Goal: Navigation & Orientation: Find specific page/section

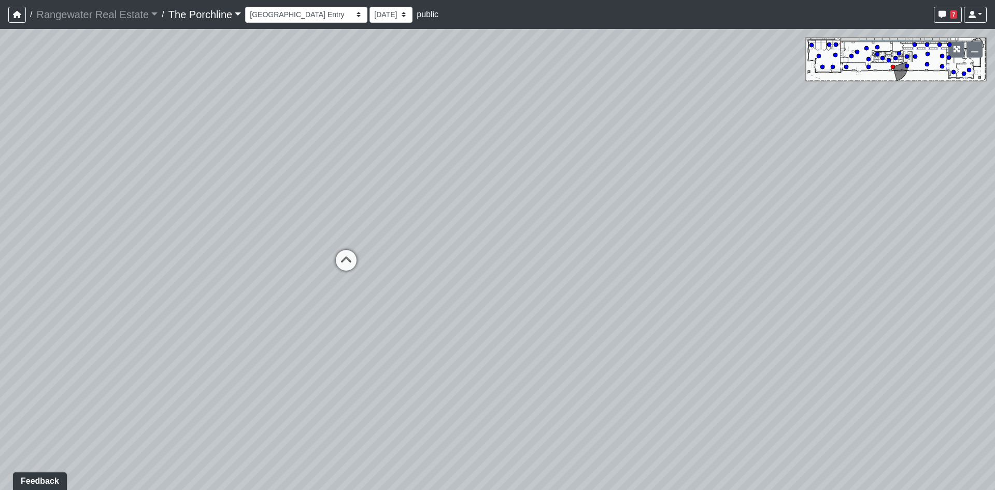
drag, startPoint x: 318, startPoint y: 147, endPoint x: 361, endPoint y: 159, distance: 44.7
click at [361, 159] on div "Loading... Restrooms Hallway Loading... Clubroom - [GEOGRAPHIC_DATA] Entry Load…" at bounding box center [497, 259] width 995 height 461
click at [323, 21] on select "Entry [GEOGRAPHIC_DATA] Kitchen Lounge Lounge Entry Mailroom Entry Seating Cowo…" at bounding box center [306, 15] width 122 height 16
click at [245, 7] on select "Entry [GEOGRAPHIC_DATA] Kitchen Lounge Lounge Entry Mailroom Entry Seating Cowo…" at bounding box center [306, 15] width 122 height 16
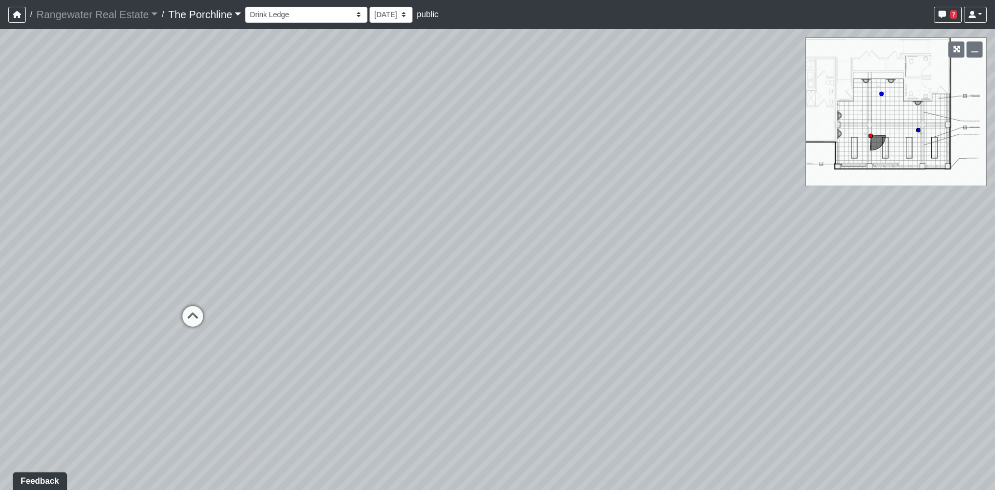
drag, startPoint x: 297, startPoint y: 256, endPoint x: 430, endPoint y: 219, distance: 138.2
click at [431, 219] on div "Loading... Restrooms Hallway Loading... Clubroom - [GEOGRAPHIC_DATA] Entry Load…" at bounding box center [497, 259] width 995 height 461
drag, startPoint x: 372, startPoint y: 274, endPoint x: 747, endPoint y: 137, distance: 399.6
click at [747, 138] on div "Loading... Restrooms Hallway Loading... Clubroom - [GEOGRAPHIC_DATA] Entry Load…" at bounding box center [497, 259] width 995 height 461
drag, startPoint x: 201, startPoint y: 199, endPoint x: 666, endPoint y: 296, distance: 475.1
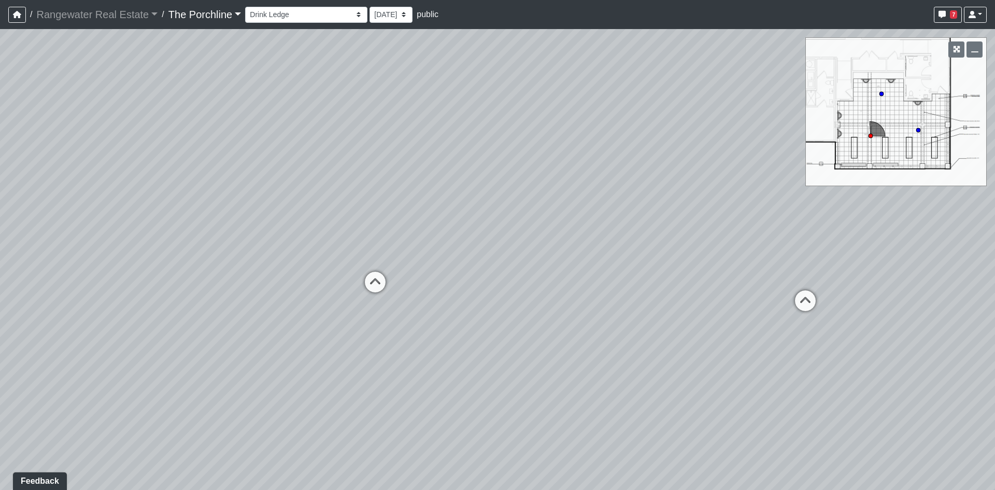
click at [672, 294] on div "Loading... Restrooms Hallway Loading... Clubroom - [GEOGRAPHIC_DATA] Entry Load…" at bounding box center [497, 259] width 995 height 461
click at [441, 254] on icon at bounding box center [431, 255] width 31 height 31
drag, startPoint x: 460, startPoint y: 238, endPoint x: 150, endPoint y: 224, distance: 309.8
click at [150, 224] on div "Loading... Restrooms Hallway Loading... Clubroom - [GEOGRAPHIC_DATA] Entry Load…" at bounding box center [497, 259] width 995 height 461
drag, startPoint x: 567, startPoint y: 208, endPoint x: 57, endPoint y: 257, distance: 511.9
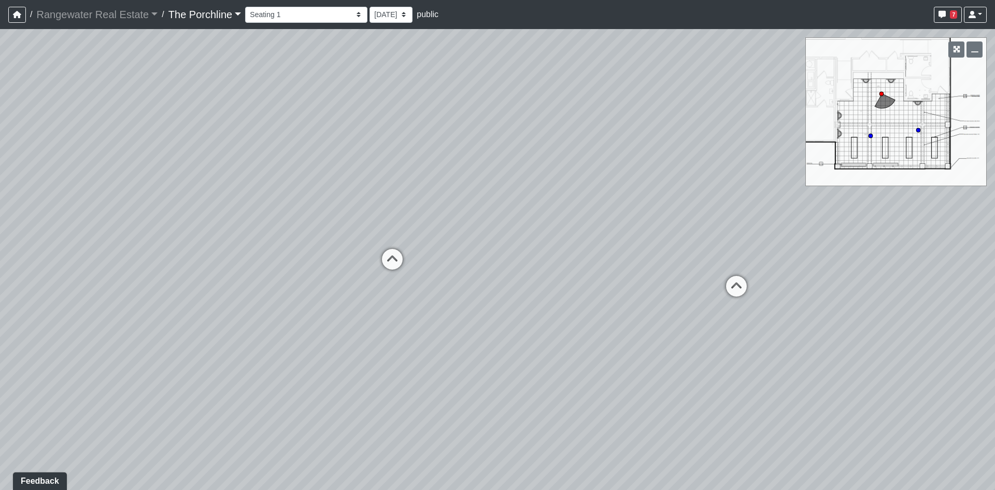
click at [58, 257] on div "Loading... Restrooms Hallway Loading... Clubroom - [GEOGRAPHIC_DATA] Entry Load…" at bounding box center [497, 259] width 995 height 461
drag, startPoint x: 314, startPoint y: 254, endPoint x: 260, endPoint y: 270, distance: 55.9
click at [260, 270] on div "Loading... Restrooms Hallway Loading... Clubroom - [GEOGRAPHIC_DATA] Entry Load…" at bounding box center [497, 259] width 995 height 461
click at [338, 276] on icon at bounding box center [332, 278] width 31 height 31
drag, startPoint x: 246, startPoint y: 246, endPoint x: 10, endPoint y: 239, distance: 236.0
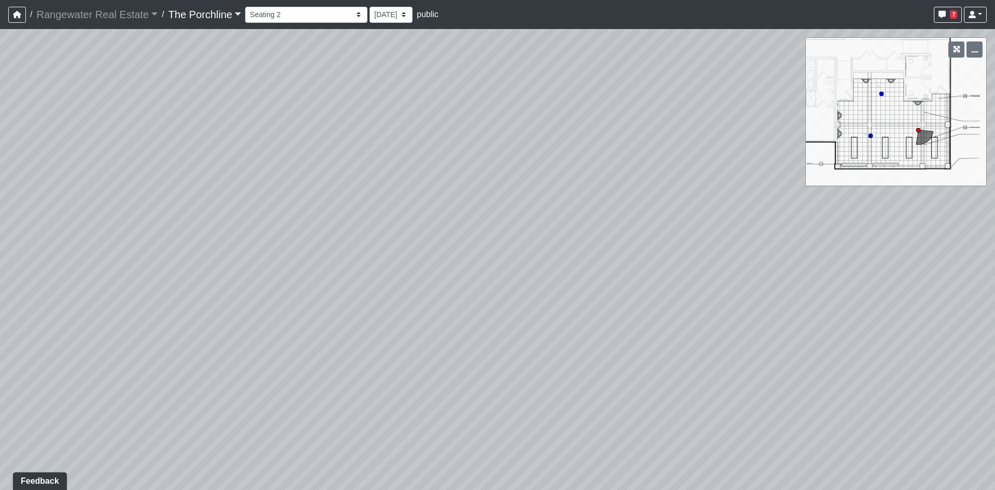
click at [10, 241] on div "Loading... Restrooms Hallway Loading... Clubroom - [GEOGRAPHIC_DATA] Entry Load…" at bounding box center [497, 259] width 995 height 461
click at [153, 229] on div "Loading... Restrooms Hallway Loading... Clubroom - [GEOGRAPHIC_DATA] Entry Load…" at bounding box center [497, 259] width 995 height 461
click at [520, 211] on icon at bounding box center [516, 215] width 31 height 31
drag, startPoint x: 402, startPoint y: 218, endPoint x: 359, endPoint y: 289, distance: 83.1
click at [359, 289] on div "Loading... Restrooms Hallway Loading... Clubroom - [GEOGRAPHIC_DATA] Entry Load…" at bounding box center [497, 259] width 995 height 461
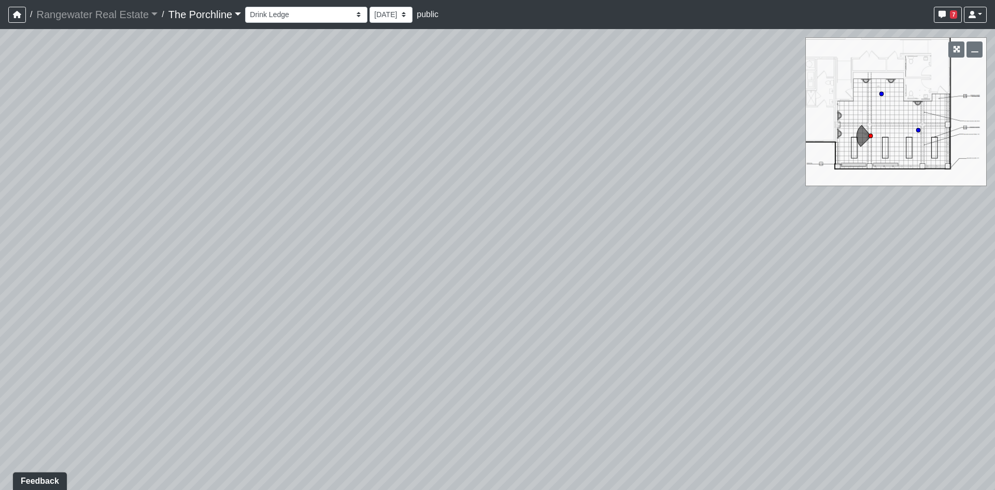
click at [161, 226] on div "Loading... Restrooms Hallway Loading... Clubroom - [GEOGRAPHIC_DATA] Entry Load…" at bounding box center [497, 259] width 995 height 461
drag, startPoint x: 321, startPoint y: 245, endPoint x: 311, endPoint y: 266, distance: 23.9
click at [311, 266] on div "Loading... Restrooms Hallway Loading... Clubroom - [GEOGRAPHIC_DATA] Entry Load…" at bounding box center [497, 259] width 995 height 461
click at [427, 234] on icon at bounding box center [416, 244] width 31 height 31
drag, startPoint x: 611, startPoint y: 255, endPoint x: 58, endPoint y: 194, distance: 556.0
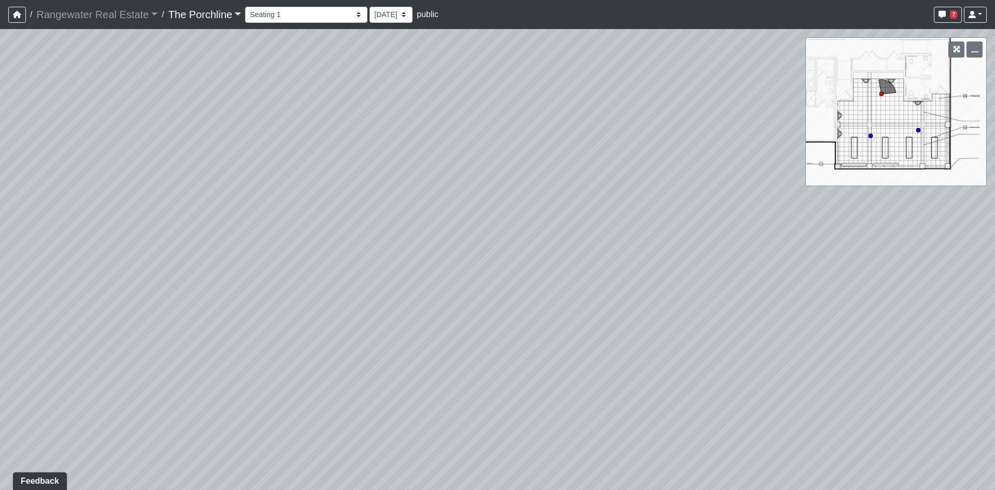
click at [128, 202] on div "Loading... Restrooms Hallway Loading... Clubroom - [GEOGRAPHIC_DATA] Entry Load…" at bounding box center [497, 259] width 995 height 461
drag, startPoint x: 304, startPoint y: 165, endPoint x: 414, endPoint y: 342, distance: 208.6
click at [414, 342] on div "Loading... Restrooms Hallway Loading... Clubroom - [GEOGRAPHIC_DATA] Entry Load…" at bounding box center [497, 259] width 995 height 461
drag, startPoint x: 319, startPoint y: 289, endPoint x: 461, endPoint y: 301, distance: 142.6
click at [461, 301] on div "Loading... Restrooms Hallway Loading... Clubroom - [GEOGRAPHIC_DATA] Entry Load…" at bounding box center [497, 259] width 995 height 461
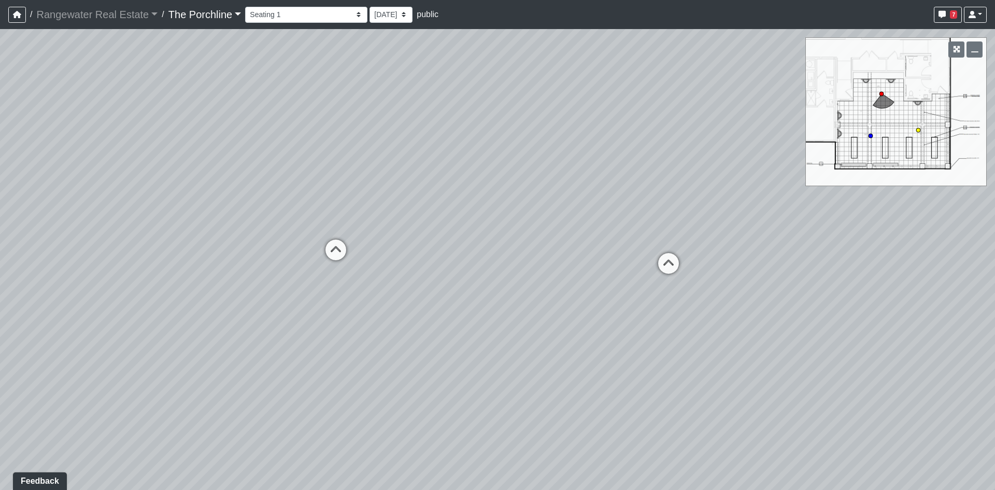
click at [340, 256] on icon at bounding box center [335, 255] width 31 height 31
drag, startPoint x: 216, startPoint y: 230, endPoint x: 332, endPoint y: 254, distance: 118.7
click at [332, 254] on div "Loading... Restrooms Hallway Loading... Clubroom - [GEOGRAPHIC_DATA] Entry Load…" at bounding box center [497, 259] width 995 height 461
drag, startPoint x: 494, startPoint y: 227, endPoint x: 588, endPoint y: 226, distance: 94.4
click at [575, 227] on div "Loading... Restrooms Hallway Loading... Clubroom - [GEOGRAPHIC_DATA] Entry Load…" at bounding box center [497, 259] width 995 height 461
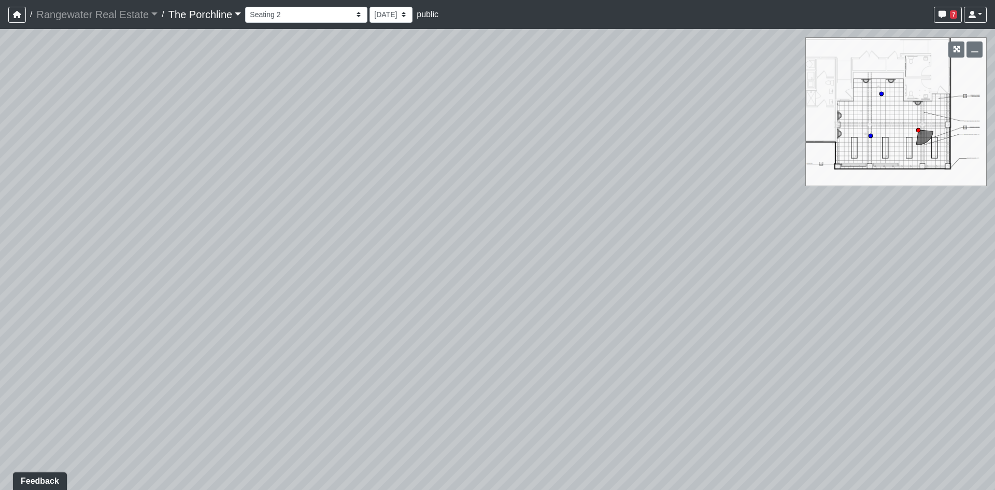
drag, startPoint x: 609, startPoint y: 230, endPoint x: 72, endPoint y: 180, distance: 538.9
click at [73, 180] on div "Loading... Restrooms Hallway Loading... Clubroom - [GEOGRAPHIC_DATA] Entry Load…" at bounding box center [497, 259] width 995 height 461
click at [507, 197] on icon at bounding box center [496, 205] width 31 height 31
drag, startPoint x: 628, startPoint y: 218, endPoint x: 181, endPoint y: 221, distance: 446.4
click at [185, 220] on div "Loading... Restrooms Hallway Loading... Clubroom - [GEOGRAPHIC_DATA] Entry Load…" at bounding box center [497, 259] width 995 height 461
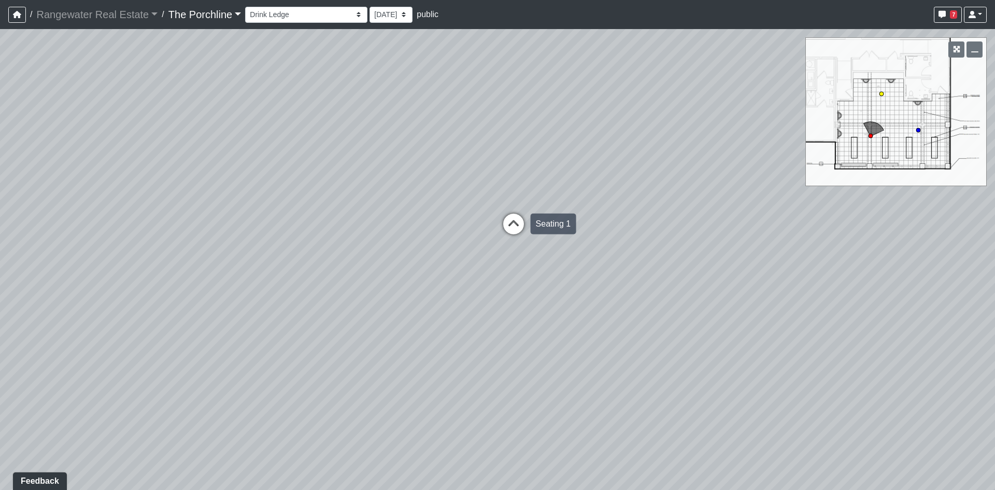
click at [520, 230] on icon at bounding box center [513, 229] width 31 height 31
drag, startPoint x: 609, startPoint y: 216, endPoint x: 203, endPoint y: 216, distance: 405.5
click at [203, 216] on div "Loading... Restrooms Hallway Loading... Clubroom - [GEOGRAPHIC_DATA] Entry Load…" at bounding box center [497, 259] width 995 height 461
click at [288, 23] on div "Entry [GEOGRAPHIC_DATA] Kitchen Lounge Lounge Entry Mailroom Entry Seating Cowo…" at bounding box center [616, 15] width 742 height 20
click at [288, 18] on select "Entry [GEOGRAPHIC_DATA] Kitchen Lounge Lounge Entry Mailroom Entry Seating Cowo…" at bounding box center [306, 15] width 122 height 16
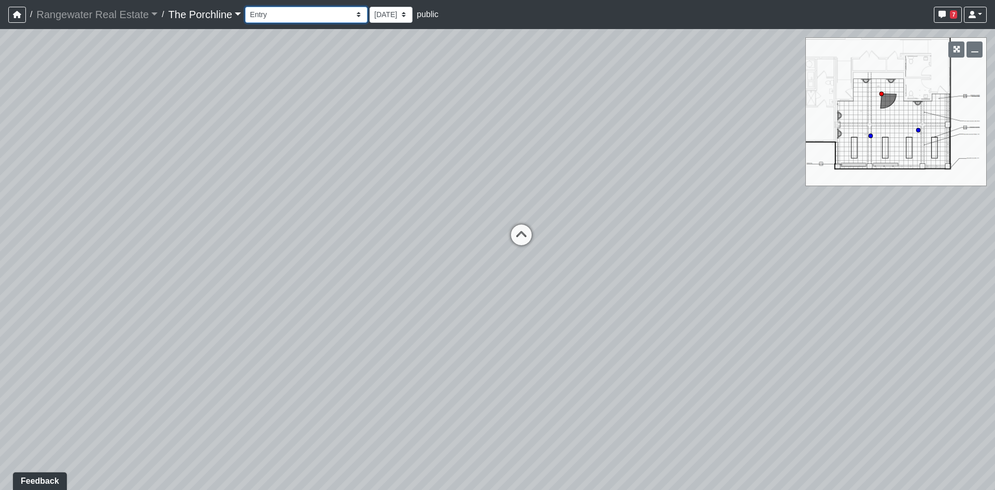
click at [245, 7] on select "Entry [GEOGRAPHIC_DATA] Kitchen Lounge Lounge Entry Mailroom Entry Seating Cowo…" at bounding box center [306, 15] width 122 height 16
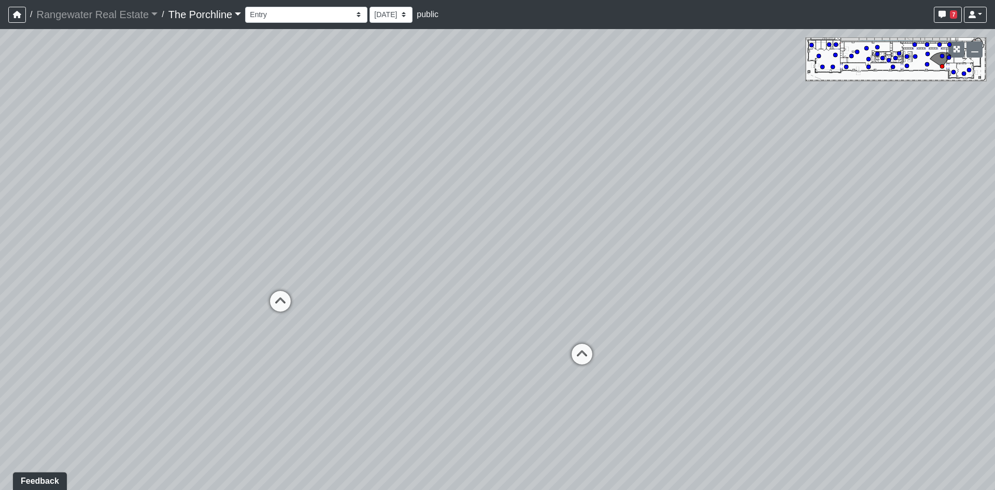
drag, startPoint x: 500, startPoint y: 227, endPoint x: 190, endPoint y: 177, distance: 314.1
click at [190, 177] on div "Loading... Restrooms Hallway Loading... Clubroom - [GEOGRAPHIC_DATA] Entry Load…" at bounding box center [497, 259] width 995 height 461
click at [292, 307] on icon at bounding box center [280, 306] width 31 height 31
click at [501, 189] on icon at bounding box center [510, 187] width 31 height 31
drag, startPoint x: 338, startPoint y: 188, endPoint x: 13, endPoint y: 154, distance: 326.4
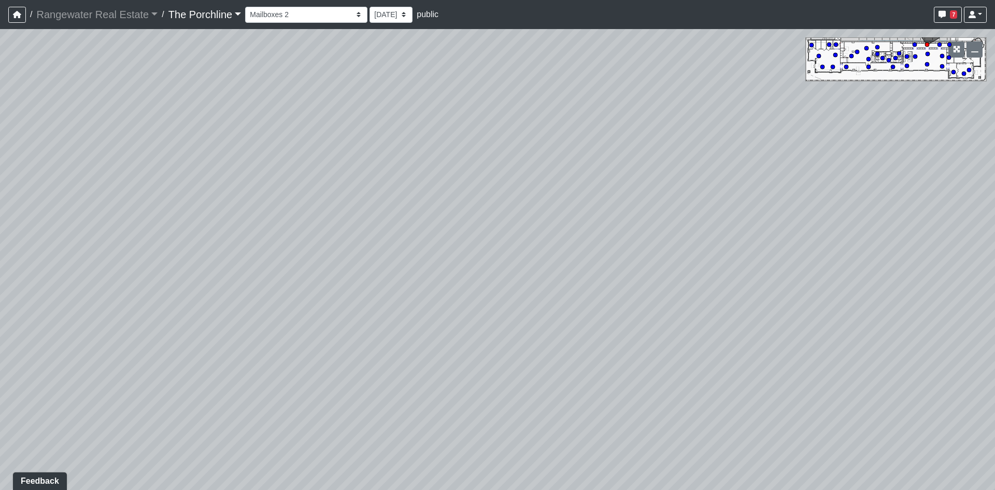
click at [0, 153] on div "Loading... Restrooms Hallway Loading... Clubroom - [GEOGRAPHIC_DATA] Entry Load…" at bounding box center [497, 259] width 995 height 461
click at [264, 19] on select "Entry [GEOGRAPHIC_DATA] Kitchen Lounge Lounge Entry Mailroom Entry Seating Cowo…" at bounding box center [306, 15] width 122 height 16
click at [471, 221] on div "Loading... Restrooms Hallway Loading... Clubroom - [GEOGRAPHIC_DATA] Entry Load…" at bounding box center [497, 259] width 995 height 461
drag, startPoint x: 301, startPoint y: 266, endPoint x: 651, endPoint y: 254, distance: 350.2
click at [660, 255] on div "Loading... Restrooms Hallway Loading... Clubroom - [GEOGRAPHIC_DATA] Entry Load…" at bounding box center [497, 259] width 995 height 461
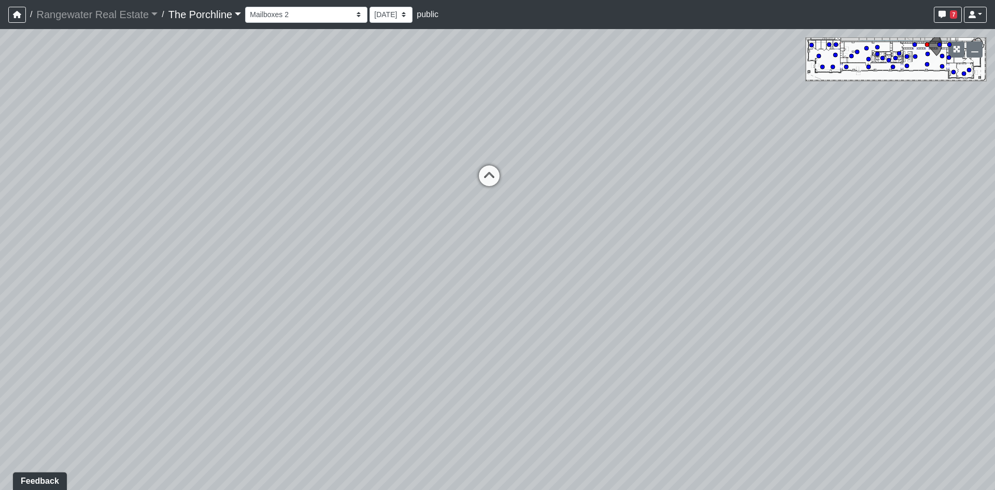
drag, startPoint x: 488, startPoint y: 127, endPoint x: 507, endPoint y: 262, distance: 136.6
click at [508, 262] on div "Loading... Restrooms Hallway Loading... Clubroom - [GEOGRAPHIC_DATA] Entry Load…" at bounding box center [497, 259] width 995 height 461
click at [492, 290] on icon at bounding box center [498, 285] width 31 height 31
click at [490, 300] on icon at bounding box center [494, 306] width 31 height 31
drag, startPoint x: 402, startPoint y: 296, endPoint x: 311, endPoint y: 318, distance: 93.9
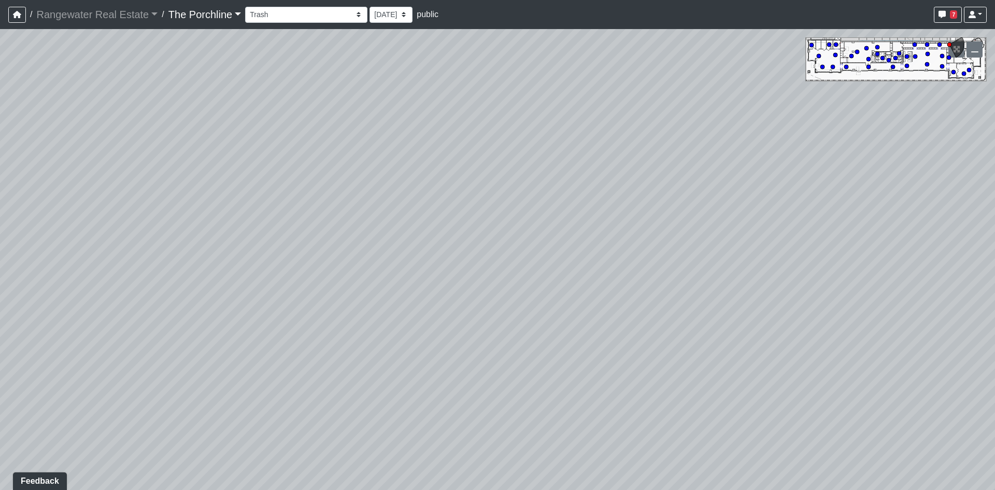
click at [311, 318] on div "Loading... Restrooms Hallway Loading... Clubroom - [GEOGRAPHIC_DATA] Entry Load…" at bounding box center [497, 259] width 995 height 461
drag, startPoint x: 610, startPoint y: 223, endPoint x: 504, endPoint y: 232, distance: 106.1
click at [504, 232] on div "Loading... Restrooms Hallway Loading... Clubroom - [GEOGRAPHIC_DATA] Entry Load…" at bounding box center [497, 259] width 995 height 461
drag, startPoint x: 542, startPoint y: 218, endPoint x: 194, endPoint y: 166, distance: 352.3
click at [197, 166] on div "Loading... Restrooms Hallway Loading... Clubroom - [GEOGRAPHIC_DATA] Entry Load…" at bounding box center [497, 259] width 995 height 461
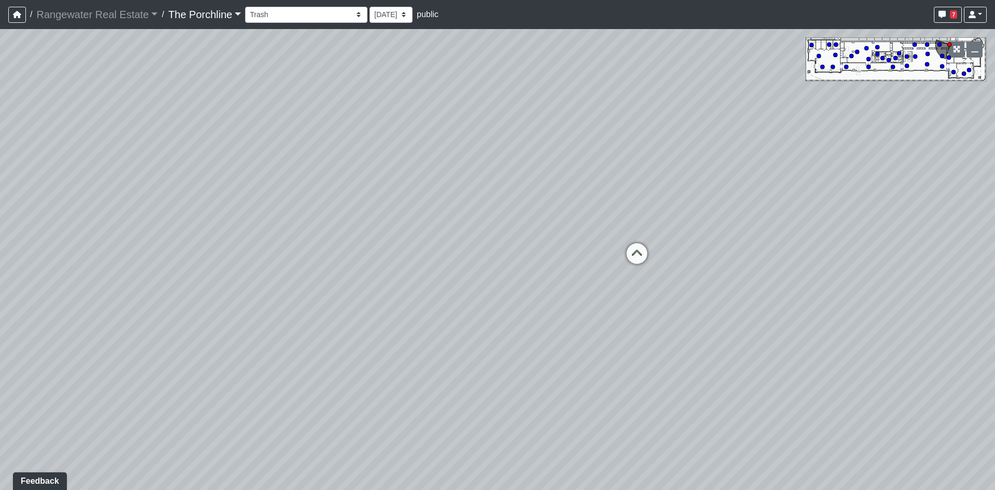
drag, startPoint x: 464, startPoint y: 208, endPoint x: 343, endPoint y: 258, distance: 130.4
click at [336, 257] on div "Loading... Restrooms Hallway Loading... Clubroom - [GEOGRAPHIC_DATA] Entry Load…" at bounding box center [497, 259] width 995 height 461
click at [487, 258] on div "Loading... Restrooms Hallway Loading... Clubroom - [GEOGRAPHIC_DATA] Entry Load…" at bounding box center [497, 259] width 995 height 461
drag, startPoint x: 508, startPoint y: 332, endPoint x: 497, endPoint y: 334, distance: 11.2
click at [507, 333] on icon at bounding box center [512, 340] width 31 height 31
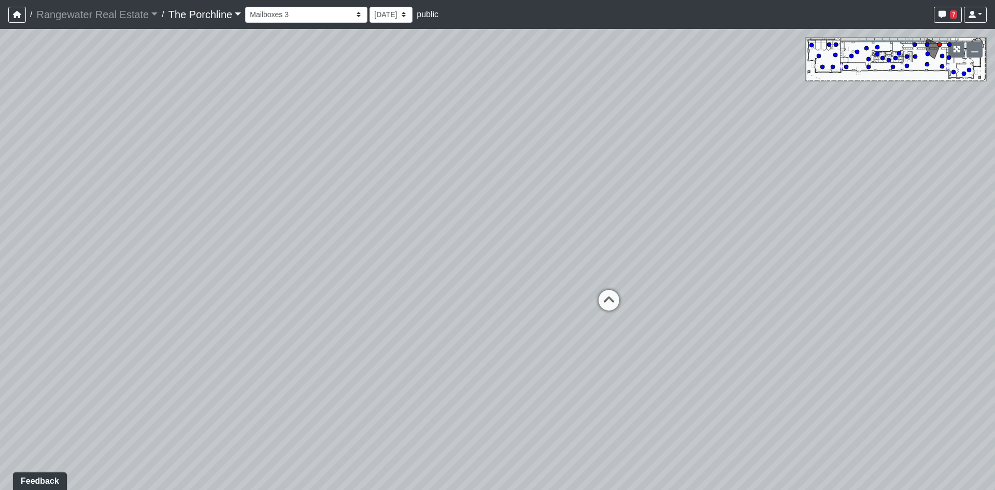
drag, startPoint x: 447, startPoint y: 284, endPoint x: 525, endPoint y: 277, distance: 78.1
click at [490, 280] on div "Loading... Restrooms Hallway Loading... Clubroom - [GEOGRAPHIC_DATA] Entry Load…" at bounding box center [497, 259] width 995 height 461
drag, startPoint x: 464, startPoint y: 282, endPoint x: 518, endPoint y: 282, distance: 54.4
click at [472, 283] on div "Loading... Restrooms Hallway Loading... Clubroom - [GEOGRAPHIC_DATA] Entry Load…" at bounding box center [497, 259] width 995 height 461
click at [512, 280] on icon at bounding box center [510, 277] width 31 height 31
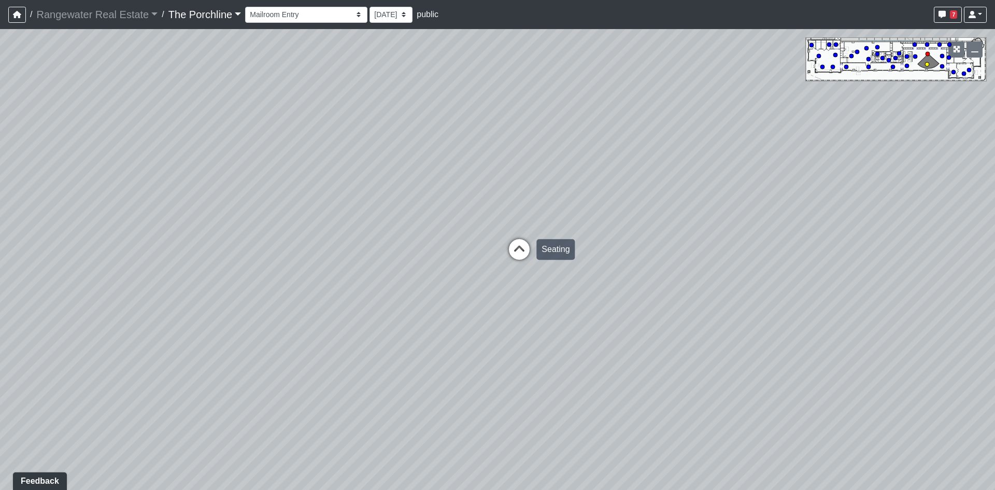
click at [532, 257] on icon at bounding box center [519, 254] width 31 height 31
drag, startPoint x: 562, startPoint y: 211, endPoint x: 227, endPoint y: 211, distance: 334.9
click at [232, 211] on div "Loading... Restrooms Hallway Loading... Clubroom - [GEOGRAPHIC_DATA] Entry Load…" at bounding box center [497, 259] width 995 height 461
click at [720, 203] on icon at bounding box center [712, 210] width 31 height 31
drag
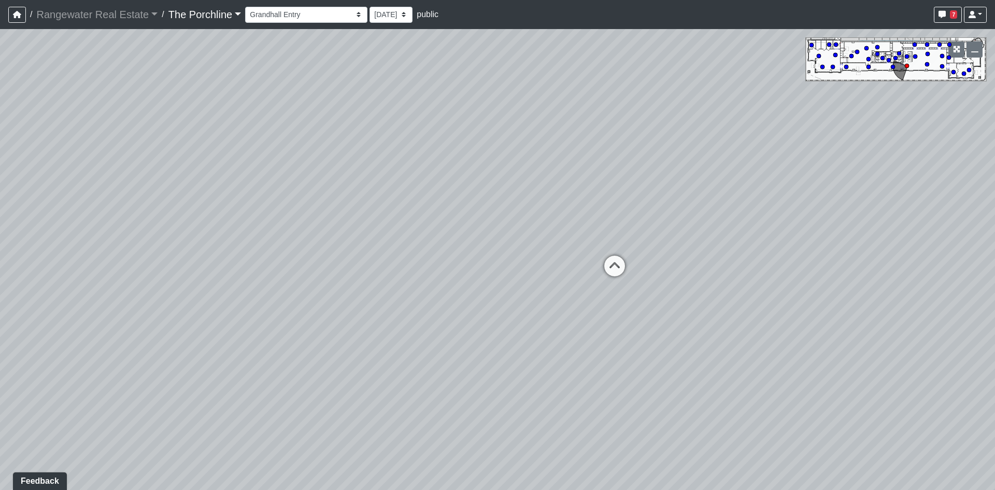
click at [628, 222] on div "Loading... Restrooms Hallway Loading... Clubroom - [GEOGRAPHIC_DATA] Entry Load…" at bounding box center [497, 259] width 995 height 461
click at [602, 269] on icon at bounding box center [611, 267] width 31 height 31
click at [483, 326] on div "Loading... Restrooms Hallway Loading... Clubroom - [GEOGRAPHIC_DATA] Entry Load…" at bounding box center [497, 259] width 995 height 461
click at [0, 151] on div "Loading... Restrooms Hallway Loading... Clubroom - [GEOGRAPHIC_DATA] Entry Load…" at bounding box center [497, 259] width 995 height 461
click at [0, 162] on div "Loading... Restrooms Hallway Loading... Clubroom - [GEOGRAPHIC_DATA] Entry Load…" at bounding box center [497, 259] width 995 height 461
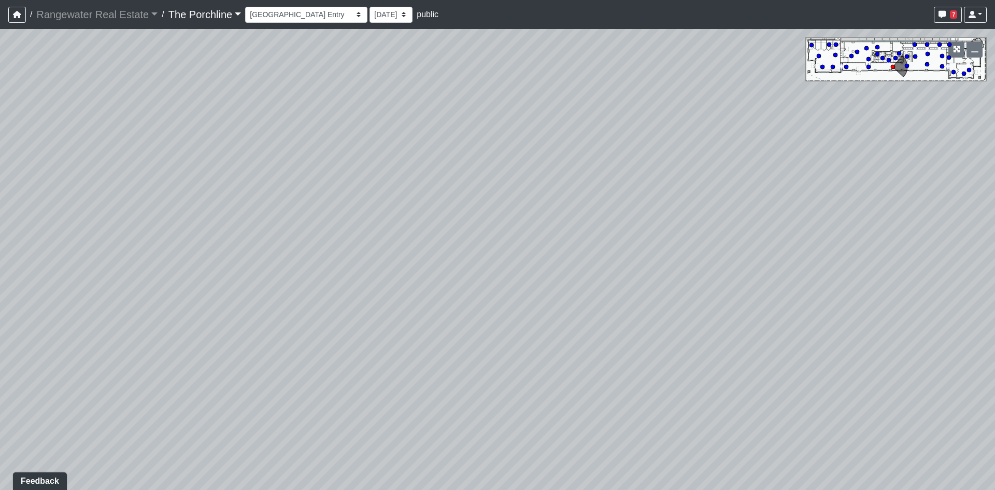
click at [231, 271] on div "Loading... Restrooms Hallway Loading... Clubroom - [GEOGRAPHIC_DATA] Entry Load…" at bounding box center [497, 259] width 995 height 461
click at [465, 235] on icon at bounding box center [472, 234] width 31 height 31
click at [487, 199] on icon at bounding box center [483, 207] width 31 height 31
click at [358, 212] on div "Loading... Lounge Entry" at bounding box center [355, 224] width 31 height 31
click at [529, 297] on icon at bounding box center [538, 301] width 31 height 31
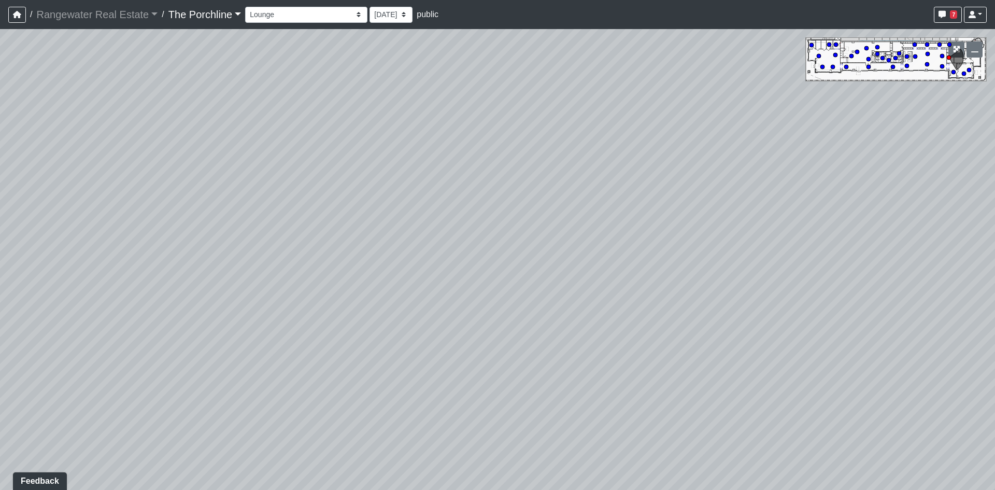
click at [392, 207] on div "Loading... Restrooms Hallway Loading... Clubroom - [GEOGRAPHIC_DATA] Entry Load…" at bounding box center [497, 259] width 995 height 461
click at [505, 243] on div "Loading... Restrooms Hallway Loading... Clubroom - [GEOGRAPHIC_DATA] Entry Load…" at bounding box center [497, 259] width 995 height 461
click at [478, 165] on div "Loading... Restrooms Hallway Loading... Clubroom - [GEOGRAPHIC_DATA] Entry Load…" at bounding box center [497, 259] width 995 height 461
click at [759, 316] on icon at bounding box center [752, 312] width 31 height 31
click at [615, 229] on div "Loading... Restrooms Hallway Loading... Clubroom - [GEOGRAPHIC_DATA] Entry Load…" at bounding box center [497, 259] width 995 height 461
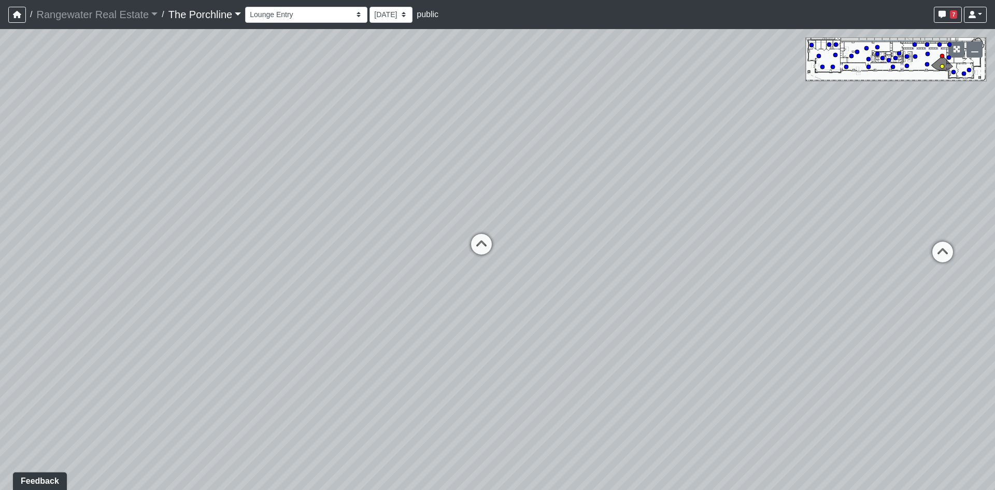
click at [469, 237] on icon at bounding box center [481, 249] width 31 height 31
click at [685, 237] on div "Loading... Restrooms Hallway Loading... Clubroom - [GEOGRAPHIC_DATA] Entry Load…" at bounding box center [497, 259] width 995 height 461
click at [612, 330] on icon at bounding box center [611, 334] width 31 height 31
click at [528, 294] on div "Loading... Restrooms Hallway Loading... Clubroom - [GEOGRAPHIC_DATA] Entry Load…" at bounding box center [497, 259] width 995 height 461
click at [369, 198] on icon at bounding box center [375, 205] width 31 height 31
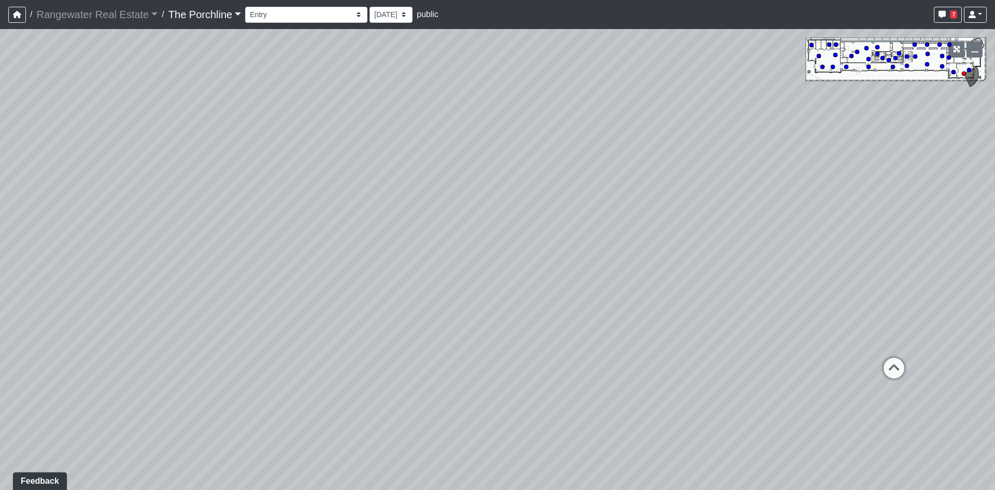
click at [332, 365] on div "Loading... Restrooms Hallway Loading... Clubroom - [GEOGRAPHIC_DATA] Entry Load…" at bounding box center [497, 259] width 995 height 461
click at [170, 301] on div "Loading... Restrooms Hallway Loading... Clubroom - [GEOGRAPHIC_DATA] Entry Load…" at bounding box center [497, 259] width 995 height 461
click at [238, 97] on div "Loading... Restrooms Hallway Loading... Clubroom - [GEOGRAPHIC_DATA] Entry Load…" at bounding box center [497, 259] width 995 height 461
click at [399, 222] on div "Loading... Restrooms Hallway Loading... Clubroom - [GEOGRAPHIC_DATA] Entry Load…" at bounding box center [497, 259] width 995 height 461
click at [333, 174] on icon at bounding box center [326, 172] width 31 height 31
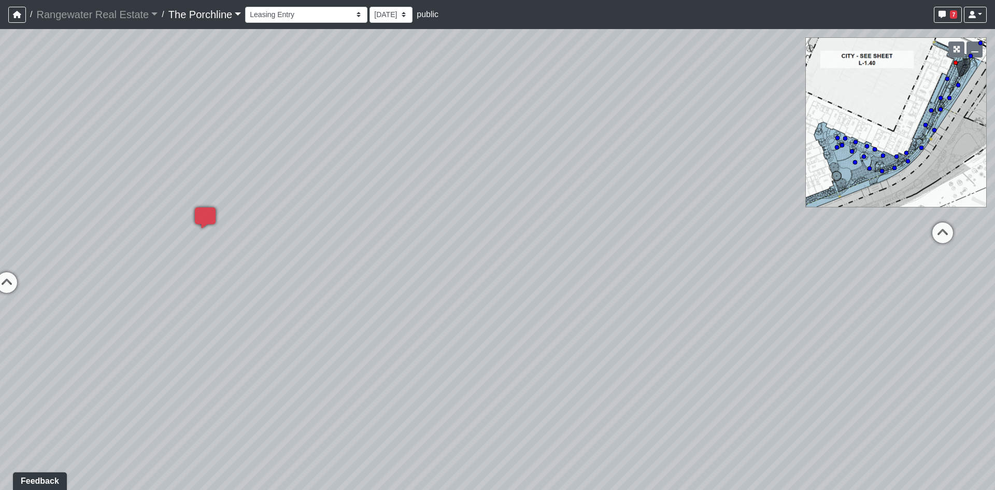
click at [378, 218] on div "Loading... Restrooms Hallway Loading... Clubroom - [GEOGRAPHIC_DATA] Entry Load…" at bounding box center [497, 259] width 995 height 461
click at [176, 247] on icon at bounding box center [172, 251] width 31 height 31
click at [134, 183] on div "Loading... Restrooms Hallway Loading... Clubroom - [GEOGRAPHIC_DATA] Entry Load…" at bounding box center [497, 259] width 995 height 461
click at [395, 301] on div "Loading... Restrooms Hallway Loading... Clubroom - [GEOGRAPHIC_DATA] Entry Load…" at bounding box center [497, 259] width 995 height 461
click at [275, 282] on div "Loading... Restrooms Hallway Loading... Clubroom - [GEOGRAPHIC_DATA] Entry Load…" at bounding box center [497, 259] width 995 height 461
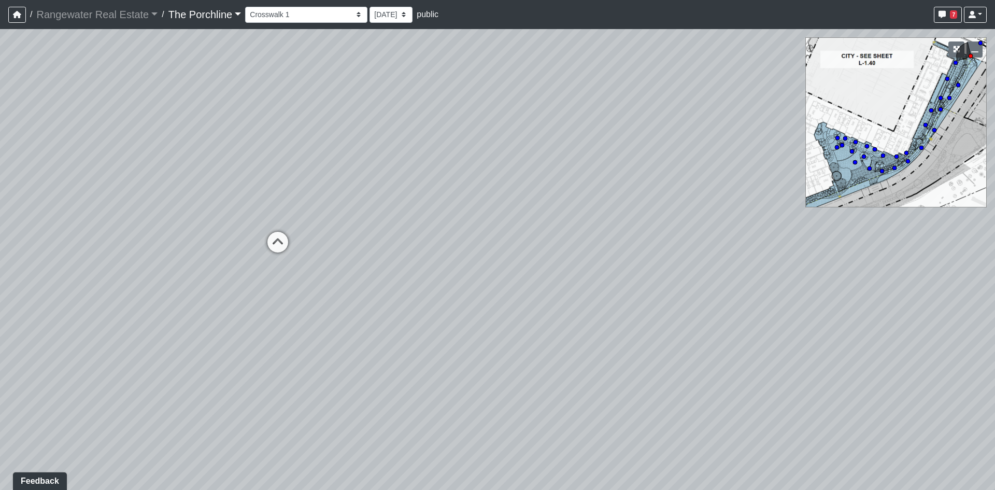
click at [321, 300] on div "Loading... Restrooms Hallway Loading... Clubroom - [GEOGRAPHIC_DATA] Entry Load…" at bounding box center [497, 259] width 995 height 461
click at [76, 164] on div "Loading... Restrooms Hallway Loading... Clubroom - [GEOGRAPHIC_DATA] Entry Load…" at bounding box center [497, 259] width 995 height 461
click at [371, 256] on div "Loading... Restrooms Hallway Loading... Clubroom - [GEOGRAPHIC_DATA] Entry Load…" at bounding box center [497, 259] width 995 height 461
click at [447, 175] on icon at bounding box center [439, 173] width 31 height 31
click at [542, 198] on div "Loading... Restrooms Hallway Loading... Clubroom - [GEOGRAPHIC_DATA] Entry Load…" at bounding box center [497, 259] width 995 height 461
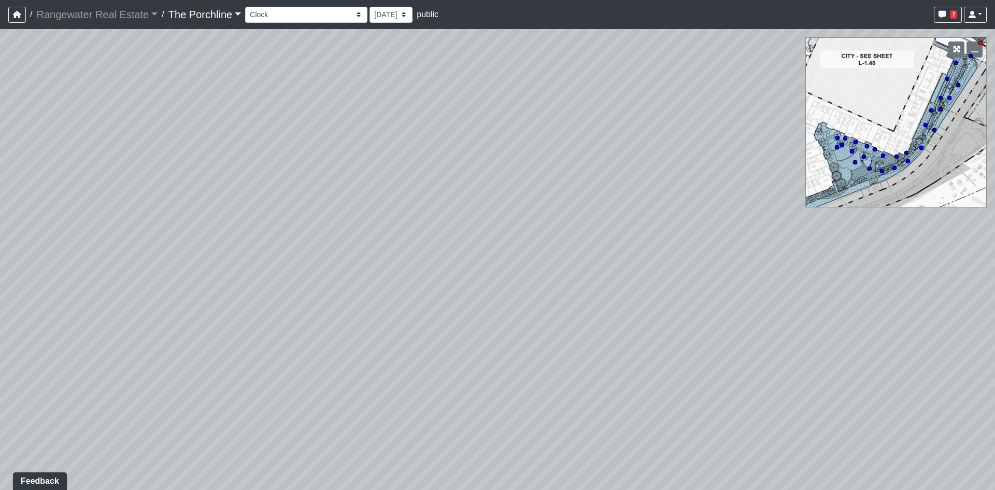
click at [611, 197] on div "Loading... Restrooms Hallway Loading... Clubroom - [GEOGRAPHIC_DATA] Entry Load…" at bounding box center [497, 259] width 995 height 461
click at [363, 296] on div "Loading... Restrooms Hallway Loading... Clubroom - [GEOGRAPHIC_DATA] Entry Load…" at bounding box center [497, 259] width 995 height 461
click at [319, 270] on div "Loading... Restrooms Hallway Loading... Clubroom - [GEOGRAPHIC_DATA] Entry Load…" at bounding box center [497, 259] width 995 height 461
click at [374, 271] on div "Loading... Restrooms Hallway Loading... Clubroom - [GEOGRAPHIC_DATA] Entry Load…" at bounding box center [497, 259] width 995 height 461
click at [127, 261] on div "Loading... Restrooms Hallway Loading... Clubroom - [GEOGRAPHIC_DATA] Entry Load…" at bounding box center [497, 259] width 995 height 461
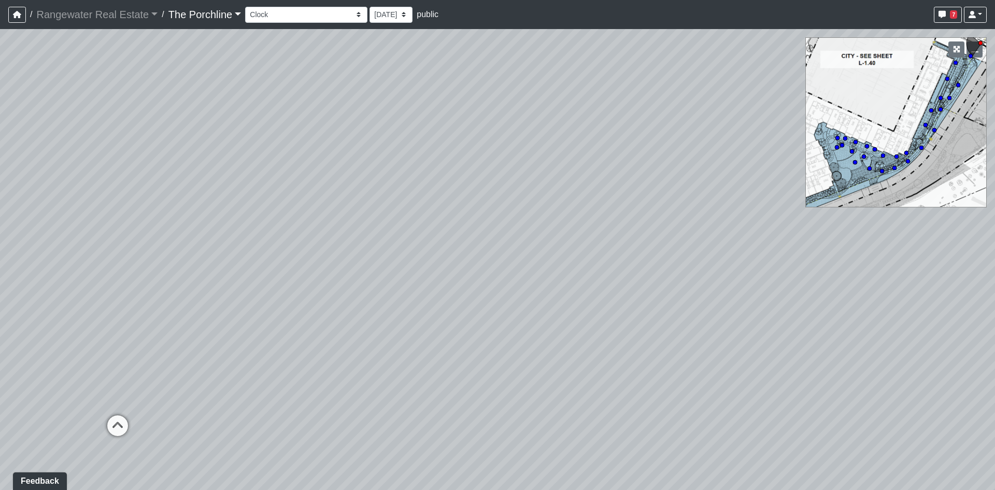
click at [439, 235] on div "Loading... Restrooms Hallway Loading... Clubroom - [GEOGRAPHIC_DATA] Entry Load…" at bounding box center [497, 259] width 995 height 461
drag, startPoint x: 441, startPoint y: 254, endPoint x: 544, endPoint y: 275, distance: 104.7
click at [546, 270] on div "Loading... Restrooms Hallway Loading... Clubroom - [GEOGRAPHIC_DATA] Entry Load…" at bounding box center [497, 259] width 995 height 461
click at [359, 395] on icon at bounding box center [349, 390] width 31 height 31
click at [335, 363] on icon at bounding box center [327, 348] width 31 height 31
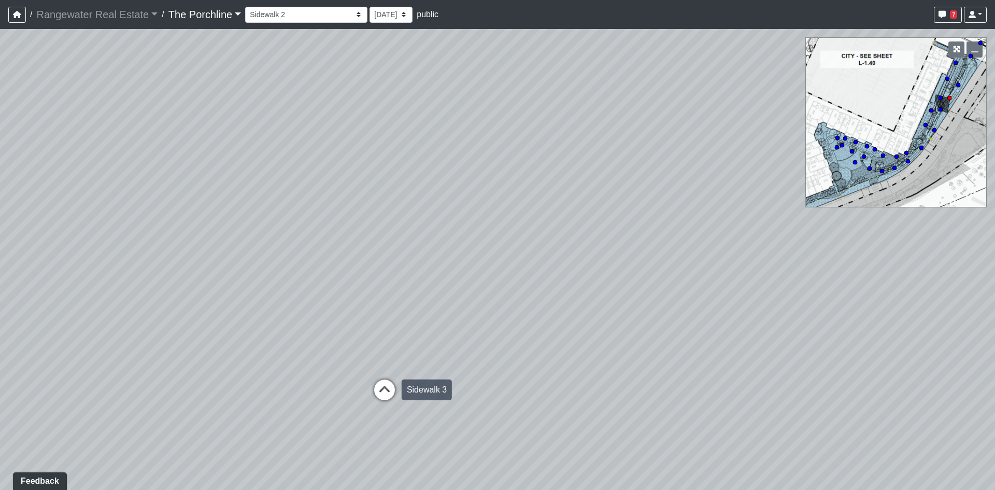
drag, startPoint x: 365, startPoint y: 381, endPoint x: 372, endPoint y: 383, distance: 7.5
click at [366, 381] on div "Loading... Restrooms Hallway Loading... Clubroom - [GEOGRAPHIC_DATA] Entry Load…" at bounding box center [497, 259] width 995 height 461
click at [376, 385] on icon at bounding box center [385, 395] width 31 height 31
click at [271, 415] on div "Loading... Restrooms Hallway Loading... Clubroom - [GEOGRAPHIC_DATA] Entry Load…" at bounding box center [497, 259] width 995 height 461
click at [260, 416] on icon at bounding box center [247, 419] width 31 height 31
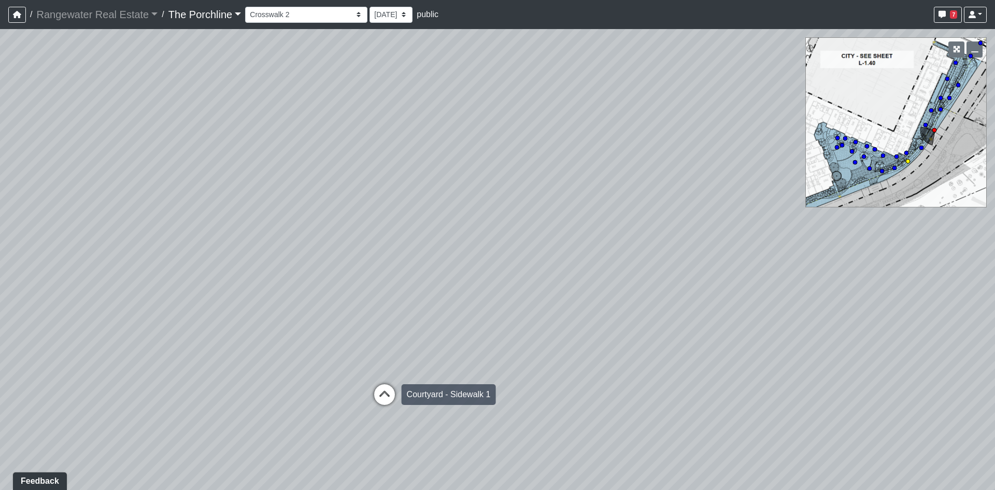
click at [373, 403] on icon at bounding box center [384, 399] width 31 height 31
click at [524, 403] on icon at bounding box center [525, 407] width 31 height 31
drag, startPoint x: 518, startPoint y: 330, endPoint x: 348, endPoint y: 315, distance: 170.7
click at [348, 315] on div "Loading... Restrooms Hallway Loading... Clubroom - [GEOGRAPHIC_DATA] Entry Load…" at bounding box center [497, 259] width 995 height 461
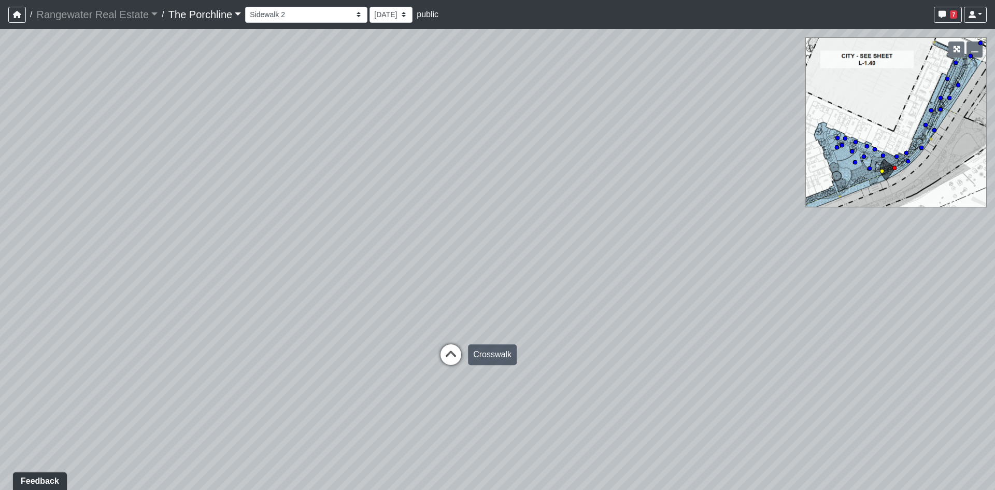
click at [447, 353] on icon at bounding box center [451, 359] width 31 height 31
drag, startPoint x: 459, startPoint y: 316, endPoint x: 352, endPoint y: 319, distance: 107.4
click at [352, 319] on div "Loading... Restrooms Hallway Loading... Clubroom - [GEOGRAPHIC_DATA] Entry Load…" at bounding box center [497, 259] width 995 height 461
click at [511, 372] on icon at bounding box center [503, 364] width 31 height 31
drag, startPoint x: 417, startPoint y: 323, endPoint x: 189, endPoint y: 285, distance: 231.3
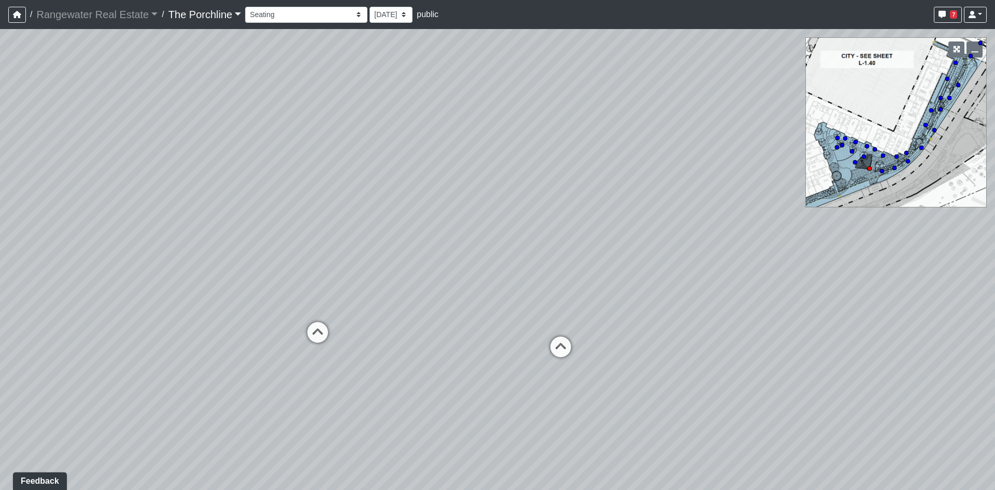
click at [189, 285] on div "Loading... Restrooms Hallway Loading... Clubroom - [GEOGRAPHIC_DATA] Entry Load…" at bounding box center [497, 259] width 995 height 461
drag, startPoint x: 409, startPoint y: 211, endPoint x: 168, endPoint y: 303, distance: 257.9
click at [168, 303] on div "Loading... Restrooms Hallway Loading... Clubroom - [GEOGRAPHIC_DATA] Entry Load…" at bounding box center [497, 259] width 995 height 461
drag, startPoint x: 566, startPoint y: 285, endPoint x: 352, endPoint y: 262, distance: 215.3
click at [402, 265] on div "Loading... Restrooms Hallway Loading... Clubroom - [GEOGRAPHIC_DATA] Entry Load…" at bounding box center [497, 259] width 995 height 461
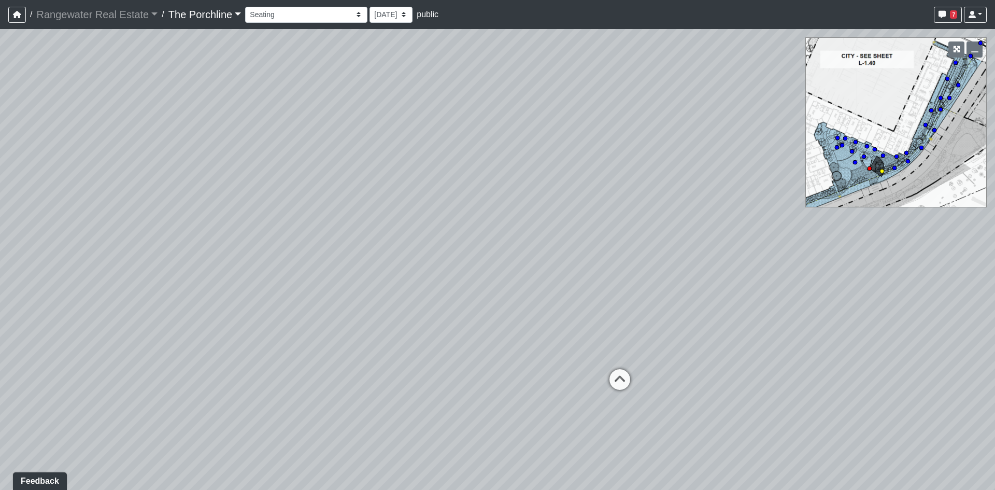
click at [604, 378] on div "Loading... Restrooms Hallway Loading... Clubroom - [GEOGRAPHIC_DATA] Entry Load…" at bounding box center [497, 259] width 995 height 461
click at [633, 380] on icon at bounding box center [620, 384] width 31 height 31
click at [596, 300] on div "Loading... Restrooms Hallway Loading... Clubroom - [GEOGRAPHIC_DATA] Entry Load…" at bounding box center [497, 259] width 995 height 461
click at [268, 367] on div "Loading... Restrooms Hallway Loading... Clubroom - [GEOGRAPHIC_DATA] Entry Load…" at bounding box center [497, 259] width 995 height 461
click at [406, 341] on icon at bounding box center [413, 347] width 31 height 31
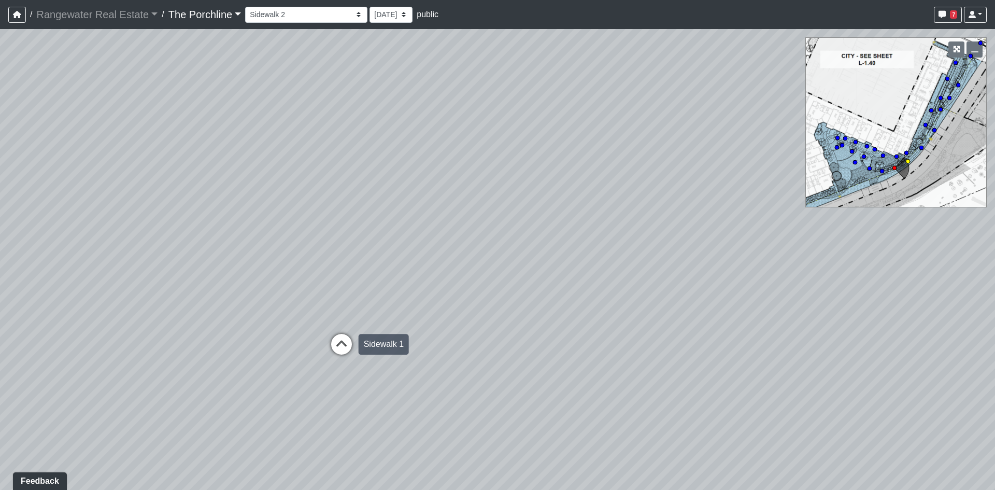
click at [348, 336] on icon at bounding box center [341, 349] width 31 height 31
drag, startPoint x: 268, startPoint y: 317, endPoint x: 518, endPoint y: 278, distance: 253.5
click at [493, 284] on div "Loading... Restrooms Hallway Loading... Clubroom - [GEOGRAPHIC_DATA] Entry Load…" at bounding box center [497, 259] width 995 height 461
click at [420, 313] on div "Loading... Restrooms Hallway Loading... Clubroom - [GEOGRAPHIC_DATA] Entry Load…" at bounding box center [497, 259] width 995 height 461
click at [528, 304] on icon at bounding box center [530, 310] width 31 height 31
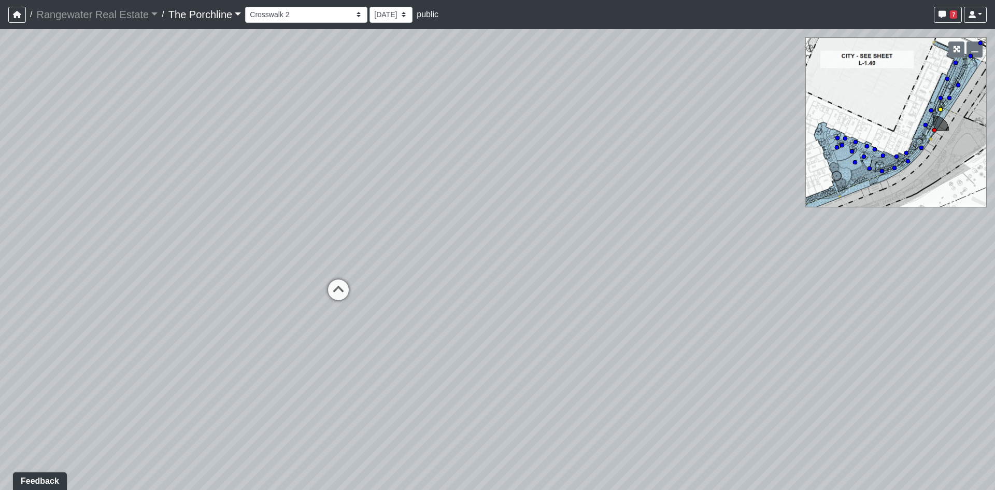
click at [346, 287] on icon at bounding box center [338, 294] width 31 height 31
click at [478, 285] on icon at bounding box center [477, 286] width 31 height 31
click at [452, 280] on icon at bounding box center [455, 281] width 31 height 31
click at [386, 272] on icon at bounding box center [389, 274] width 31 height 31
click at [446, 286] on icon at bounding box center [453, 289] width 31 height 31
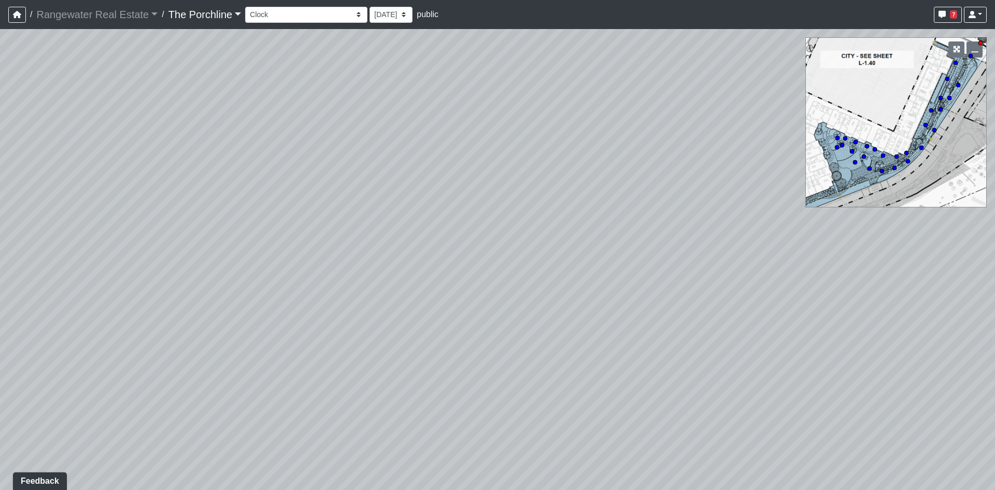
drag, startPoint x: 213, startPoint y: 262, endPoint x: 896, endPoint y: 230, distance: 683.6
click at [535, 262] on div "Loading... Restrooms Hallway Loading... Clubroom - [GEOGRAPHIC_DATA] Entry Load…" at bounding box center [497, 259] width 995 height 461
drag, startPoint x: 296, startPoint y: 231, endPoint x: 618, endPoint y: 313, distance: 332.7
click at [618, 313] on div "Loading... Restrooms Hallway Loading... Clubroom - [GEOGRAPHIC_DATA] Entry Load…" at bounding box center [497, 259] width 995 height 461
drag, startPoint x: 543, startPoint y: 216, endPoint x: 540, endPoint y: 336, distance: 120.3
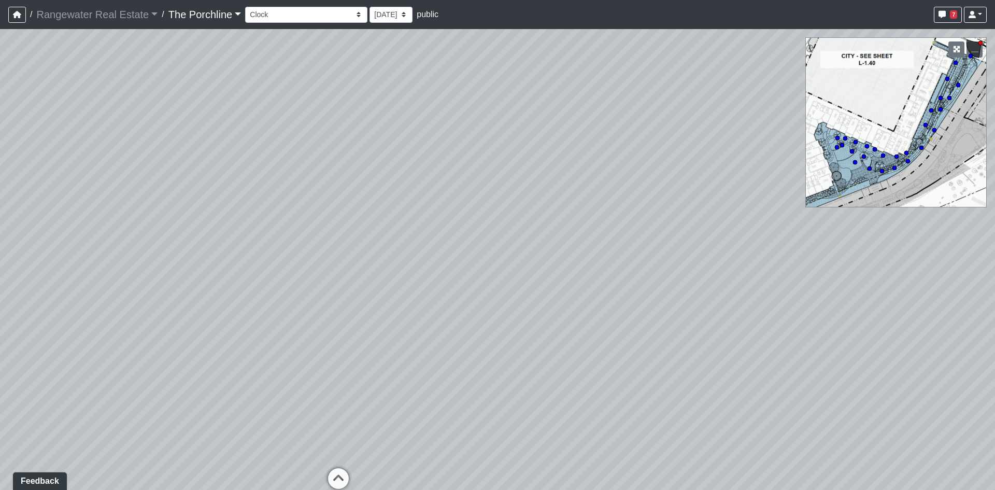
click at [540, 338] on div "Loading... Restrooms Hallway Loading... Clubroom - [GEOGRAPHIC_DATA] Entry Load…" at bounding box center [497, 259] width 995 height 461
drag, startPoint x: 540, startPoint y: 336, endPoint x: 592, endPoint y: 245, distance: 105.7
click at [592, 246] on div "Loading... Restrooms Hallway Loading... Clubroom - [GEOGRAPHIC_DATA] Entry Load…" at bounding box center [497, 259] width 995 height 461
click at [393, 362] on icon at bounding box center [400, 373] width 31 height 31
click at [376, 344] on icon at bounding box center [379, 334] width 31 height 31
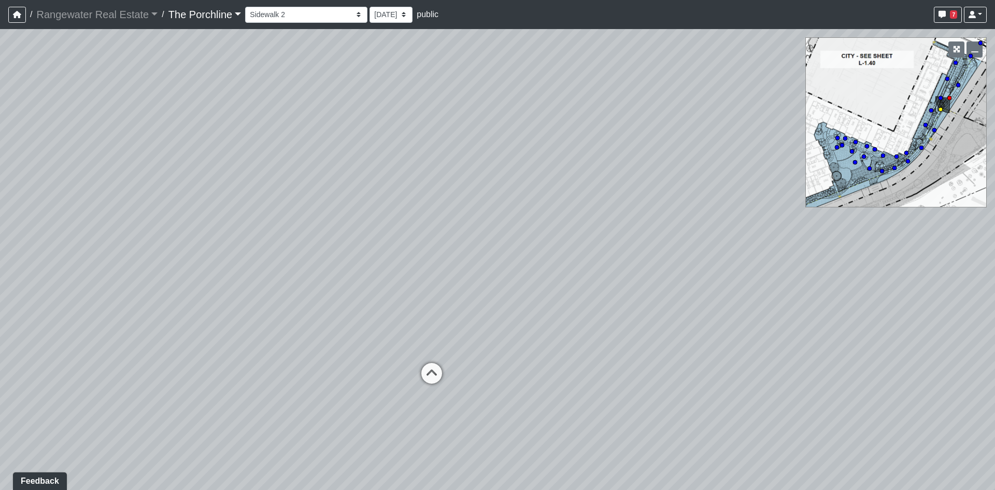
click at [431, 375] on icon at bounding box center [431, 378] width 31 height 31
click at [332, 376] on div "Loading... Restrooms Hallway Loading... Clubroom - [GEOGRAPHIC_DATA] Entry Load…" at bounding box center [497, 259] width 995 height 461
click at [310, 390] on icon at bounding box center [313, 396] width 31 height 31
click at [419, 381] on icon at bounding box center [431, 382] width 31 height 31
click at [546, 392] on div "Loading... Restrooms Hallway Loading... Clubroom - [GEOGRAPHIC_DATA] Entry Load…" at bounding box center [497, 259] width 995 height 461
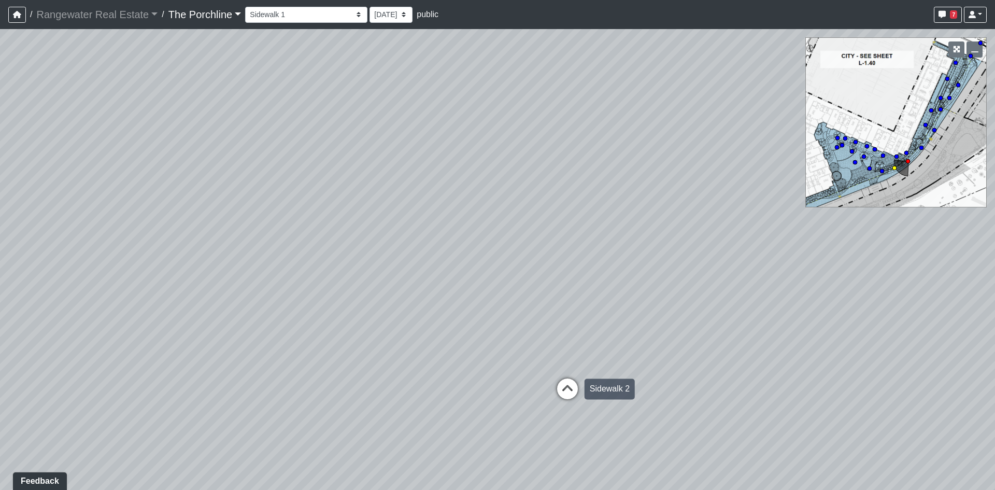
click at [582, 395] on icon at bounding box center [567, 393] width 31 height 31
click at [654, 367] on icon at bounding box center [648, 375] width 31 height 31
click at [402, 312] on div "Loading... Restrooms Hallway Loading... Clubroom - [GEOGRAPHIC_DATA] Entry Load…" at bounding box center [497, 259] width 995 height 461
drag, startPoint x: 369, startPoint y: 320, endPoint x: 664, endPoint y: 388, distance: 302.1
click at [664, 388] on div "Loading... Restrooms Hallway Loading... Clubroom - [GEOGRAPHIC_DATA] Entry Load…" at bounding box center [497, 259] width 995 height 461
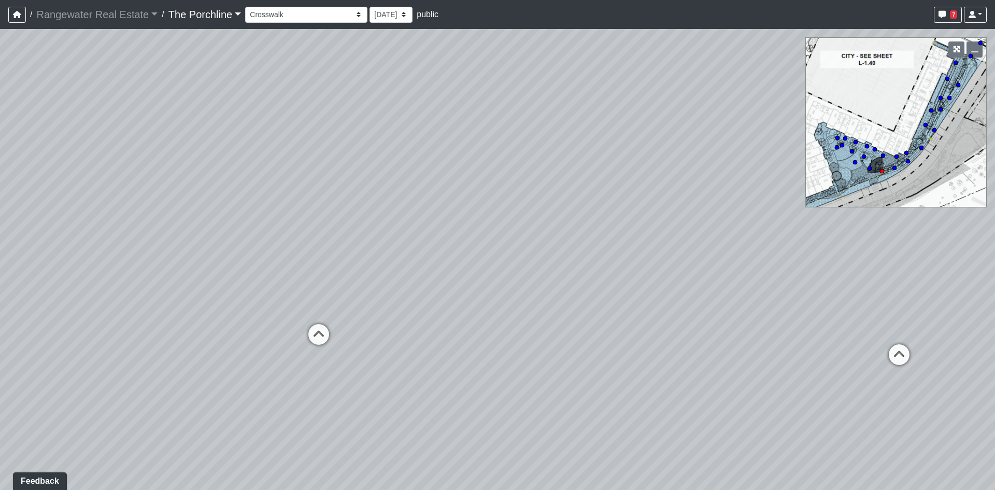
click at [330, 335] on icon at bounding box center [318, 339] width 31 height 31
click at [366, 333] on div "Loading... Restrooms Hallway Loading... Clubroom - [GEOGRAPHIC_DATA] Entry Load…" at bounding box center [497, 259] width 995 height 461
click at [378, 335] on icon at bounding box center [386, 343] width 31 height 31
click at [385, 340] on icon at bounding box center [375, 349] width 31 height 31
click at [377, 353] on icon at bounding box center [371, 359] width 31 height 31
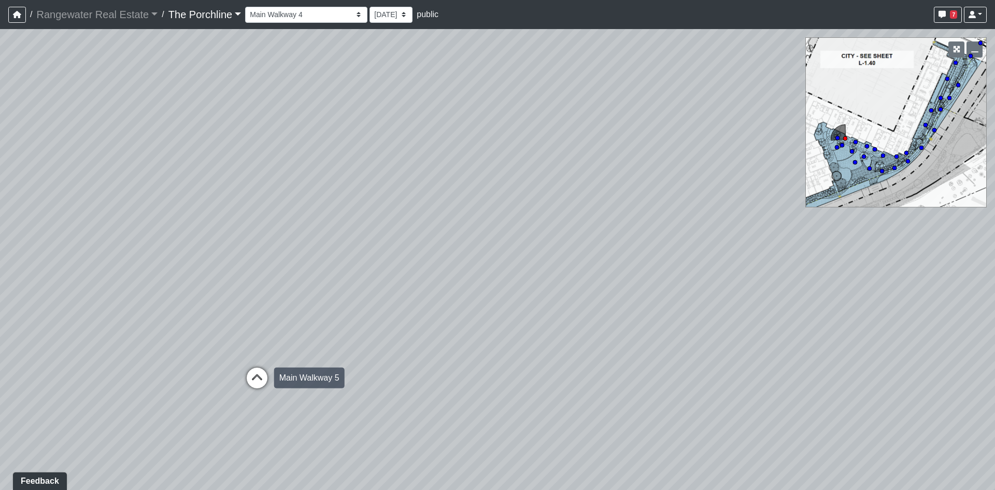
click at [271, 371] on icon at bounding box center [257, 383] width 31 height 31
drag, startPoint x: 357, startPoint y: 334, endPoint x: 159, endPoint y: 270, distance: 208.7
click at [159, 270] on div "Loading... Restrooms Hallway Loading... Clubroom - [GEOGRAPHIC_DATA] Entry Load…" at bounding box center [497, 259] width 995 height 461
click at [296, 277] on div "Loading... Restrooms Hallway Loading... Clubroom - [GEOGRAPHIC_DATA] Entry Load…" at bounding box center [497, 259] width 995 height 461
drag, startPoint x: 491, startPoint y: 230, endPoint x: 140, endPoint y: 360, distance: 374.5
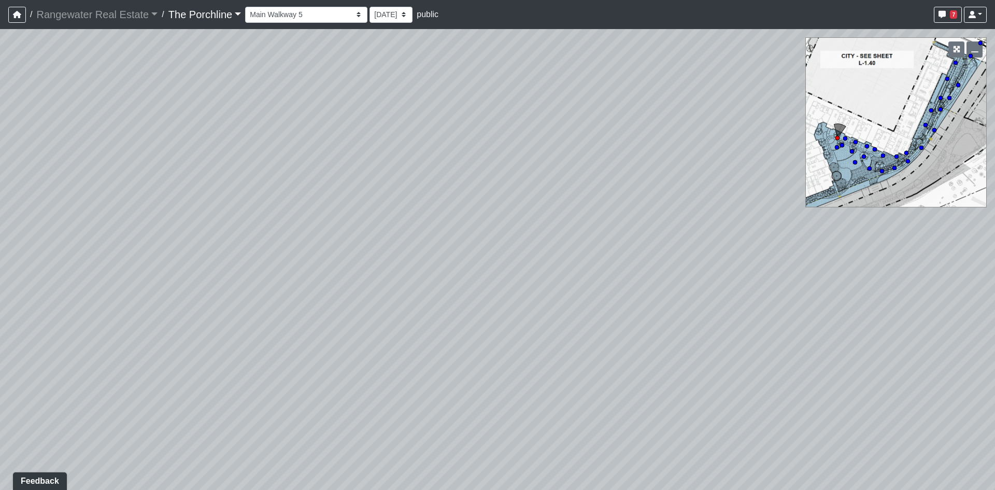
click at [163, 401] on div "Loading... Restrooms Hallway Loading... Clubroom - [GEOGRAPHIC_DATA] Entry Load…" at bounding box center [497, 259] width 995 height 461
drag, startPoint x: 292, startPoint y: 340, endPoint x: 733, endPoint y: 324, distance: 440.5
click at [611, 333] on div "Loading... Restrooms Hallway Loading... Clubroom - [GEOGRAPHIC_DATA] Entry Load…" at bounding box center [497, 259] width 995 height 461
click at [679, 311] on div "Loading... Restrooms Hallway Loading... Clubroom - [GEOGRAPHIC_DATA] Entry Load…" at bounding box center [497, 259] width 995 height 461
drag, startPoint x: 662, startPoint y: 301, endPoint x: 495, endPoint y: 302, distance: 167.0
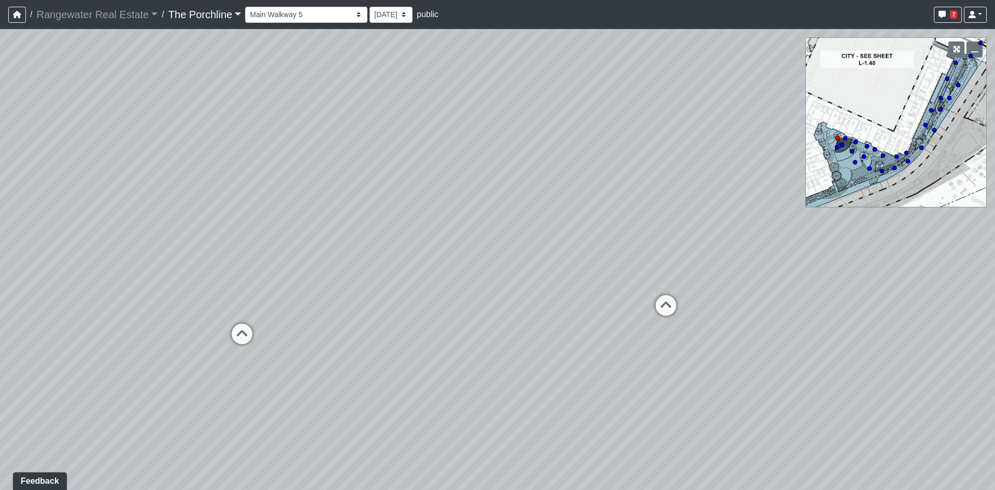
click at [495, 302] on div "Loading... Restrooms Hallway Loading... Clubroom - [GEOGRAPHIC_DATA] Entry Load…" at bounding box center [497, 259] width 995 height 461
click at [680, 305] on icon at bounding box center [666, 310] width 31 height 31
drag, startPoint x: 612, startPoint y: 307, endPoint x: 470, endPoint y: 307, distance: 142.6
click at [513, 307] on div "Loading... Restrooms Hallway Loading... Clubroom - [GEOGRAPHIC_DATA] Entry Load…" at bounding box center [497, 259] width 995 height 461
drag, startPoint x: 484, startPoint y: 297, endPoint x: 235, endPoint y: 282, distance: 248.8
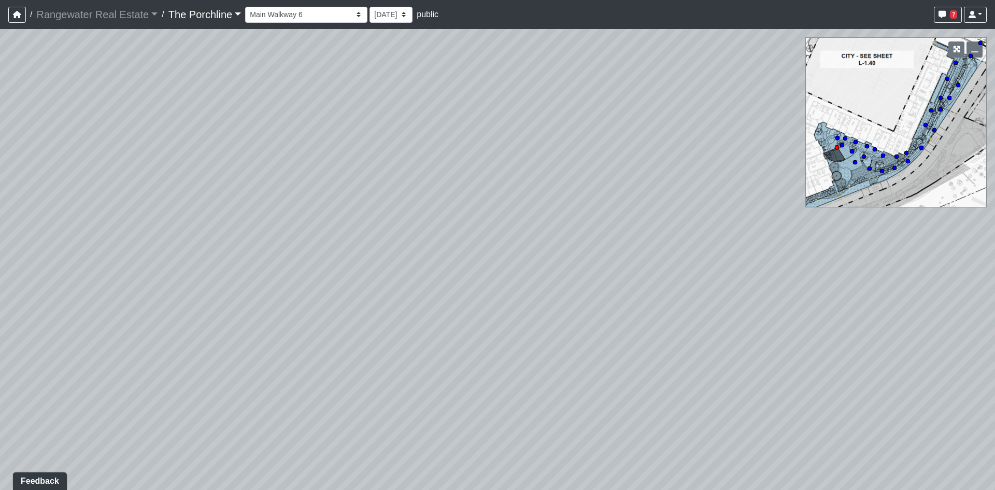
click at [308, 285] on div "Loading... Restrooms Hallway Loading... Clubroom - [GEOGRAPHIC_DATA] Entry Load…" at bounding box center [497, 259] width 995 height 461
drag, startPoint x: 431, startPoint y: 288, endPoint x: 298, endPoint y: 289, distance: 132.7
click at [302, 290] on div "Loading... Restrooms Hallway Loading... Clubroom - [GEOGRAPHIC_DATA] Entry Load…" at bounding box center [497, 259] width 995 height 461
drag, startPoint x: 430, startPoint y: 218, endPoint x: 401, endPoint y: 464, distance: 248.0
click at [399, 469] on div "Loading... Restrooms Hallway Loading... Clubroom - [GEOGRAPHIC_DATA] Entry Load…" at bounding box center [497, 259] width 995 height 461
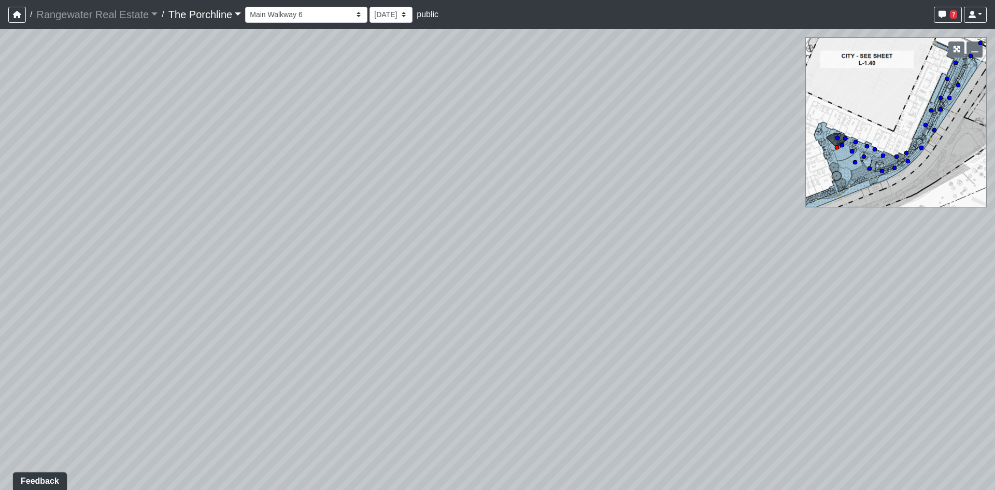
drag, startPoint x: 466, startPoint y: 434, endPoint x: 239, endPoint y: 252, distance: 291.4
click at [262, 263] on div "Loading... Restrooms Hallway Loading... Clubroom - [GEOGRAPHIC_DATA] Entry Load…" at bounding box center [497, 259] width 995 height 461
click at [543, 323] on div "Loading... Restrooms Hallway Loading... Clubroom - [GEOGRAPHIC_DATA] Entry Load…" at bounding box center [497, 259] width 995 height 461
drag, startPoint x: 336, startPoint y: 358, endPoint x: 589, endPoint y: 466, distance: 274.8
click at [584, 469] on div "Loading... Restrooms Hallway Loading... Clubroom - [GEOGRAPHIC_DATA] Entry Load…" at bounding box center [497, 259] width 995 height 461
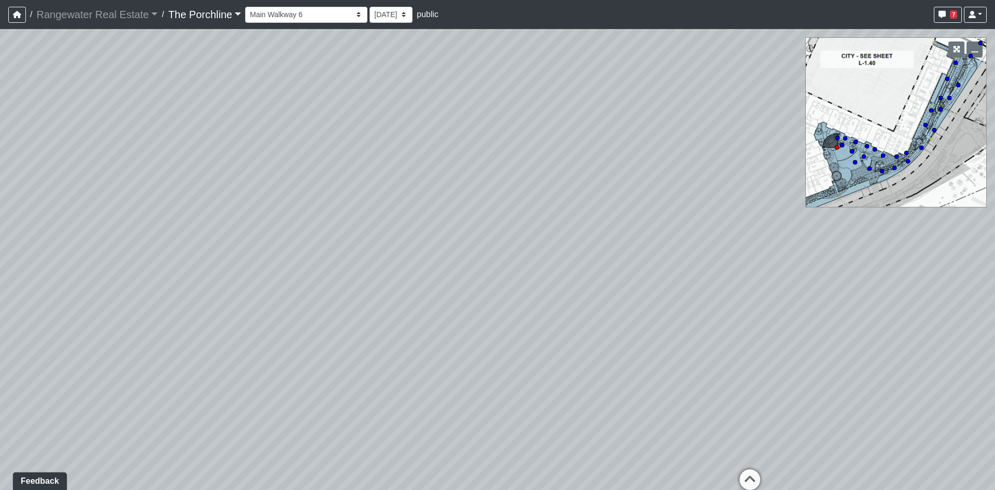
drag, startPoint x: 347, startPoint y: 350, endPoint x: 324, endPoint y: 364, distance: 26.5
click at [324, 364] on div "Loading... Restrooms Hallway Loading... Clubroom - [GEOGRAPHIC_DATA] Entry Load…" at bounding box center [497, 259] width 995 height 461
drag, startPoint x: 448, startPoint y: 347, endPoint x: 418, endPoint y: 314, distance: 45.1
click at [439, 336] on div "Loading... Restrooms Hallway Loading... Clubroom - [GEOGRAPHIC_DATA] Entry Load…" at bounding box center [497, 259] width 995 height 461
drag, startPoint x: 467, startPoint y: 340, endPoint x: 334, endPoint y: 215, distance: 182.3
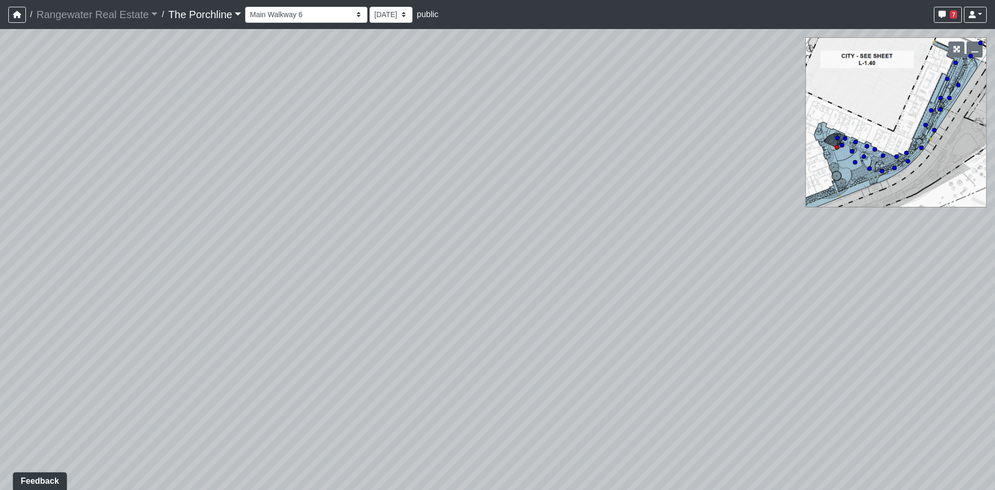
click at [419, 275] on div "Loading... Restrooms Hallway Loading... Clubroom - [GEOGRAPHIC_DATA] Entry Load…" at bounding box center [497, 259] width 995 height 461
drag, startPoint x: 575, startPoint y: 315, endPoint x: 513, endPoint y: 300, distance: 63.4
click at [513, 300] on div "Loading... Restrooms Hallway Loading... Clubroom - [GEOGRAPHIC_DATA] Entry Load…" at bounding box center [497, 259] width 995 height 461
drag, startPoint x: 636, startPoint y: 317, endPoint x: 413, endPoint y: 321, distance: 223.5
click at [413, 322] on div "Loading... Restrooms Hallway Loading... Clubroom - [GEOGRAPHIC_DATA] Entry Load…" at bounding box center [497, 259] width 995 height 461
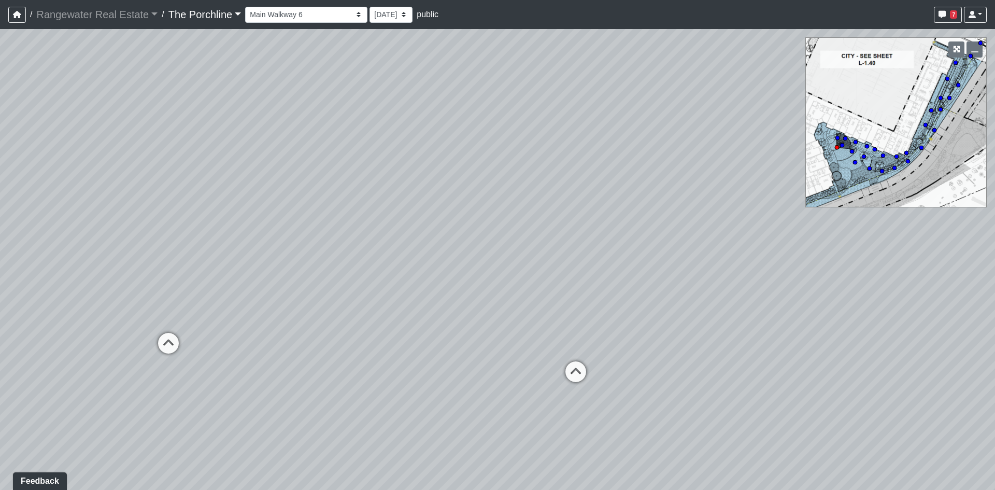
drag, startPoint x: 448, startPoint y: 283, endPoint x: 635, endPoint y: 312, distance: 189.3
click at [622, 307] on div "Loading... Restrooms Hallway Loading... Clubroom - [GEOGRAPHIC_DATA] Entry Load…" at bounding box center [497, 259] width 995 height 461
drag, startPoint x: 382, startPoint y: 270, endPoint x: 381, endPoint y: 263, distance: 6.3
click at [377, 265] on div "Loading... Restrooms Hallway Loading... Clubroom - [GEOGRAPHIC_DATA] Entry Load…" at bounding box center [497, 259] width 995 height 461
click at [561, 235] on div "Loading... Restrooms Hallway Loading... Clubroom - [GEOGRAPHIC_DATA] Entry Load…" at bounding box center [497, 259] width 995 height 461
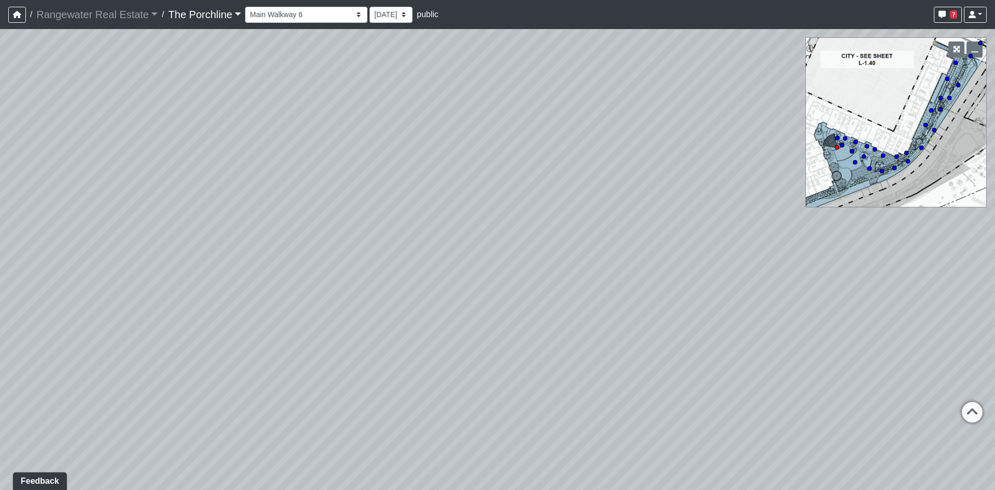
drag, startPoint x: 228, startPoint y: 250, endPoint x: 702, endPoint y: 240, distance: 474.5
click at [504, 239] on div "Loading... Restrooms Hallway Loading... Clubroom - [GEOGRAPHIC_DATA] Entry Load…" at bounding box center [497, 259] width 995 height 461
drag, startPoint x: 472, startPoint y: 283, endPoint x: 504, endPoint y: 278, distance: 33.0
click at [503, 279] on div "Loading... Restrooms Hallway Loading... Clubroom - [GEOGRAPHIC_DATA] Entry Load…" at bounding box center [497, 259] width 995 height 461
drag, startPoint x: 399, startPoint y: 303, endPoint x: 504, endPoint y: 318, distance: 106.4
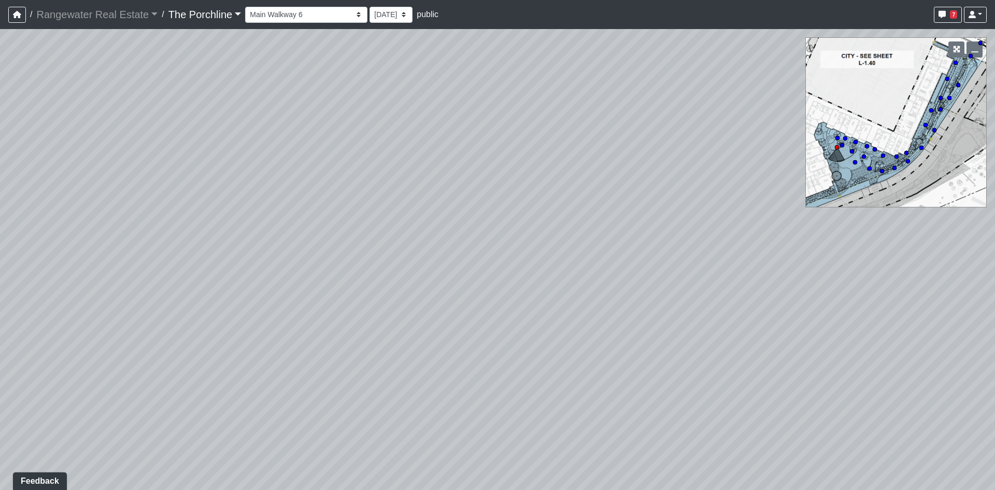
click at [500, 318] on div "Loading... Restrooms Hallway Loading... Clubroom - [GEOGRAPHIC_DATA] Entry Load…" at bounding box center [497, 259] width 995 height 461
drag, startPoint x: 172, startPoint y: 279, endPoint x: 469, endPoint y: 240, distance: 299.7
click at [469, 240] on div "Loading... Restrooms Hallway Loading... Clubroom - [GEOGRAPHIC_DATA] Entry Load…" at bounding box center [497, 259] width 995 height 461
click at [509, 236] on icon at bounding box center [512, 243] width 31 height 31
click at [524, 219] on icon at bounding box center [519, 222] width 31 height 31
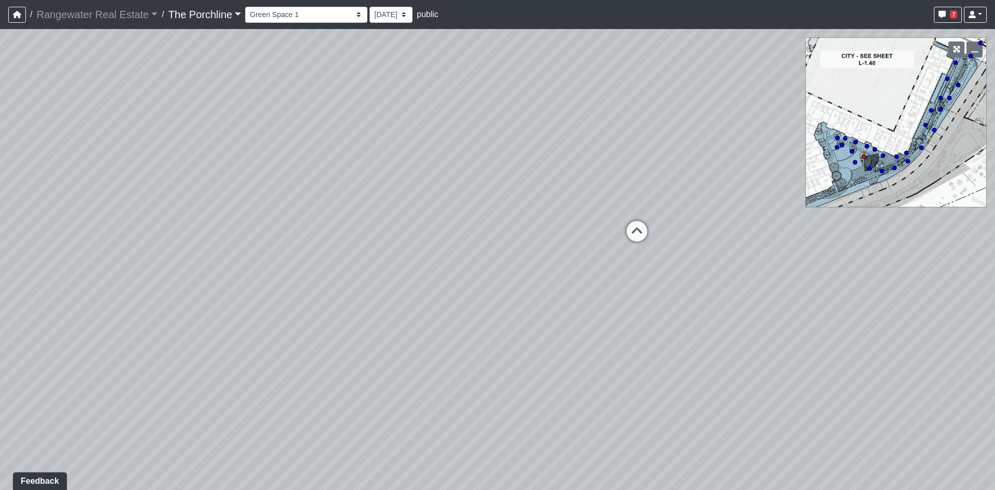
drag, startPoint x: 614, startPoint y: 217, endPoint x: 411, endPoint y: 224, distance: 203.4
click at [409, 227] on div "Loading... Restrooms Hallway Loading... Clubroom - [GEOGRAPHIC_DATA] Entry Load…" at bounding box center [497, 259] width 995 height 461
click at [596, 228] on icon at bounding box center [603, 233] width 31 height 31
drag, startPoint x: 662, startPoint y: 235, endPoint x: 363, endPoint y: 234, distance: 298.6
click at [363, 234] on div "Loading... Restrooms Hallway Loading... Clubroom - [GEOGRAPHIC_DATA] Entry Load…" at bounding box center [497, 259] width 995 height 461
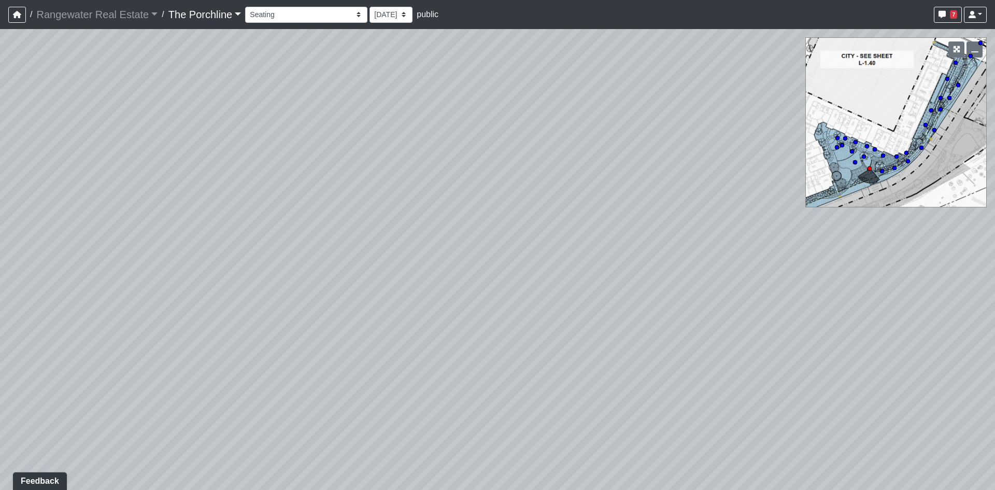
drag, startPoint x: 527, startPoint y: 255, endPoint x: 40, endPoint y: 219, distance: 488.1
click at [93, 233] on div "Loading... Restrooms Hallway Loading... Clubroom - [GEOGRAPHIC_DATA] Entry Load…" at bounding box center [497, 259] width 995 height 461
drag, startPoint x: 597, startPoint y: 277, endPoint x: 646, endPoint y: 278, distance: 49.3
click at [646, 278] on div "Loading... Restrooms Hallway Loading... Clubroom - [GEOGRAPHIC_DATA] Entry Load…" at bounding box center [497, 259] width 995 height 461
click at [619, 235] on icon at bounding box center [621, 235] width 31 height 31
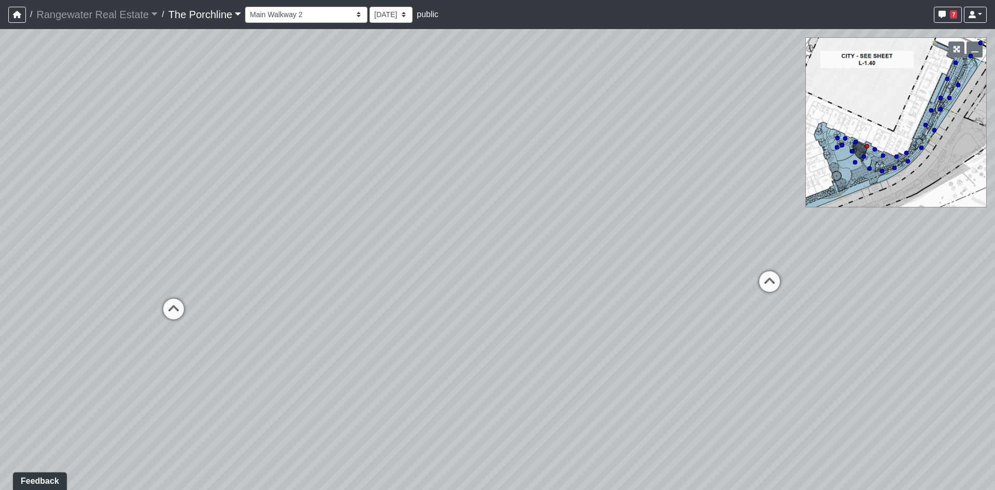
drag, startPoint x: 450, startPoint y: 242, endPoint x: 837, endPoint y: 275, distance: 388.8
click at [835, 275] on div "Loading... Restrooms Hallway Loading... Clubroom - [GEOGRAPHIC_DATA] Entry Load…" at bounding box center [497, 259] width 995 height 461
click at [373, 284] on icon at bounding box center [376, 283] width 31 height 31
drag, startPoint x: 348, startPoint y: 262, endPoint x: 534, endPoint y: 258, distance: 185.7
click at [500, 260] on div "Loading... Restrooms Hallway Loading... Clubroom - [GEOGRAPHIC_DATA] Entry Load…" at bounding box center [497, 259] width 995 height 461
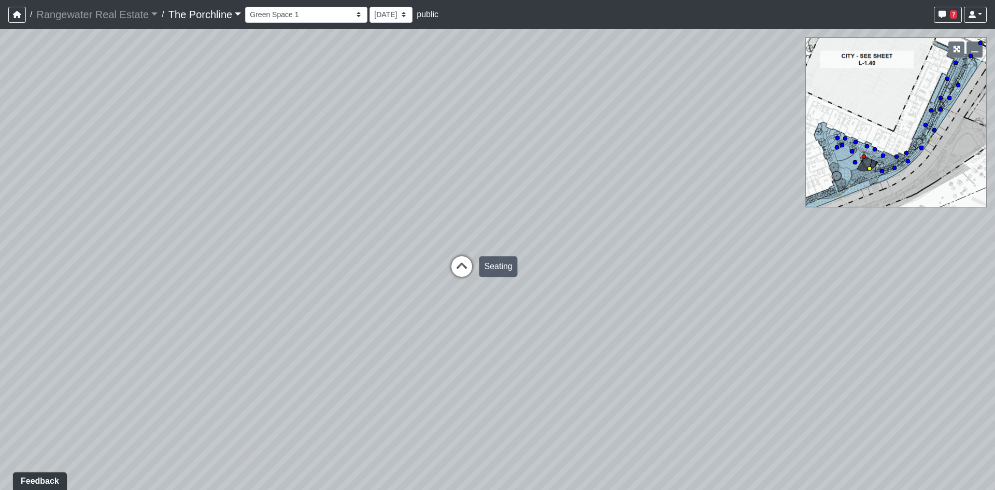
click at [466, 277] on icon at bounding box center [461, 271] width 31 height 31
select select "i2KnzCCXHxp4JNBfLeAFrq"
drag, startPoint x: 623, startPoint y: 231, endPoint x: 244, endPoint y: 172, distance: 383.6
click at [481, 213] on div "Loading... Restrooms Hallway Loading... Clubroom - [GEOGRAPHIC_DATA] Entry Load…" at bounding box center [497, 259] width 995 height 461
drag, startPoint x: 391, startPoint y: 216, endPoint x: 255, endPoint y: 220, distance: 136.4
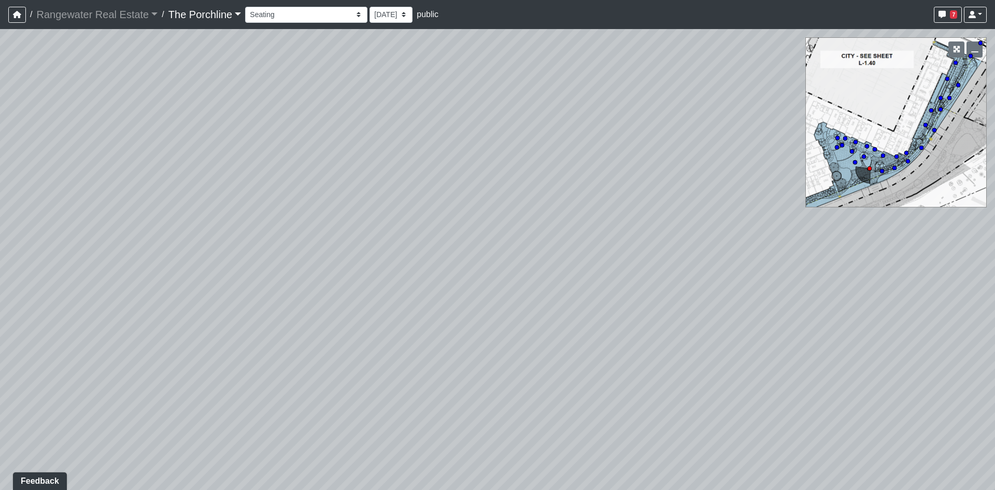
click at [323, 219] on div "Loading... Restrooms Hallway Loading... Clubroom - [GEOGRAPHIC_DATA] Entry Load…" at bounding box center [497, 259] width 995 height 461
drag, startPoint x: 421, startPoint y: 167, endPoint x: 278, endPoint y: 198, distance: 145.8
click at [278, 198] on div "Loading... Restrooms Hallway Loading... Clubroom - [GEOGRAPHIC_DATA] Entry Load…" at bounding box center [497, 259] width 995 height 461
drag, startPoint x: 318, startPoint y: 233, endPoint x: 629, endPoint y: 352, distance: 332.5
click at [629, 352] on div "Loading... Restrooms Hallway Loading... Clubroom - [GEOGRAPHIC_DATA] Entry Load…" at bounding box center [497, 259] width 995 height 461
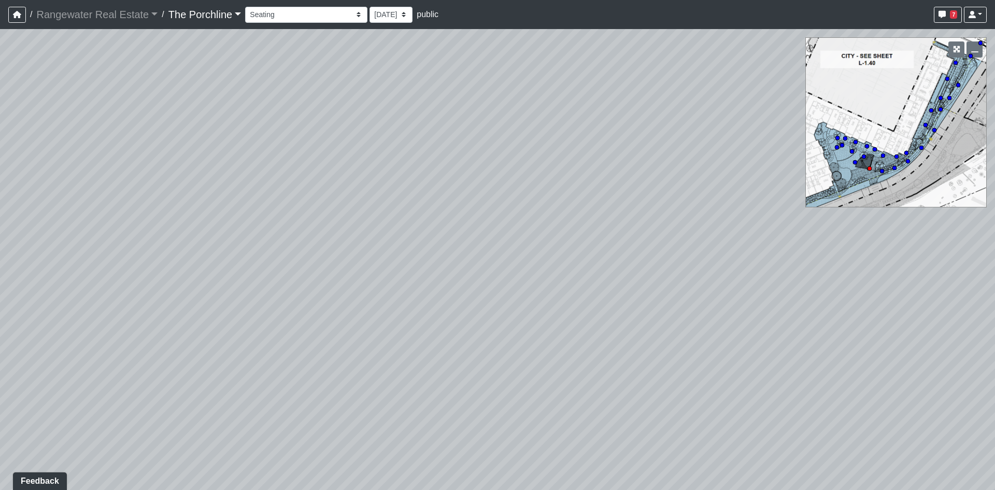
drag, startPoint x: 451, startPoint y: 315, endPoint x: 362, endPoint y: 217, distance: 132.9
click at [400, 249] on div "Loading... Restrooms Hallway Loading... Clubroom - [GEOGRAPHIC_DATA] Entry Load…" at bounding box center [497, 259] width 995 height 461
click at [342, 193] on div "Loading... Restrooms Hallway Loading... Clubroom - [GEOGRAPHIC_DATA] Entry Load…" at bounding box center [497, 259] width 995 height 461
